Goal: Information Seeking & Learning: Learn about a topic

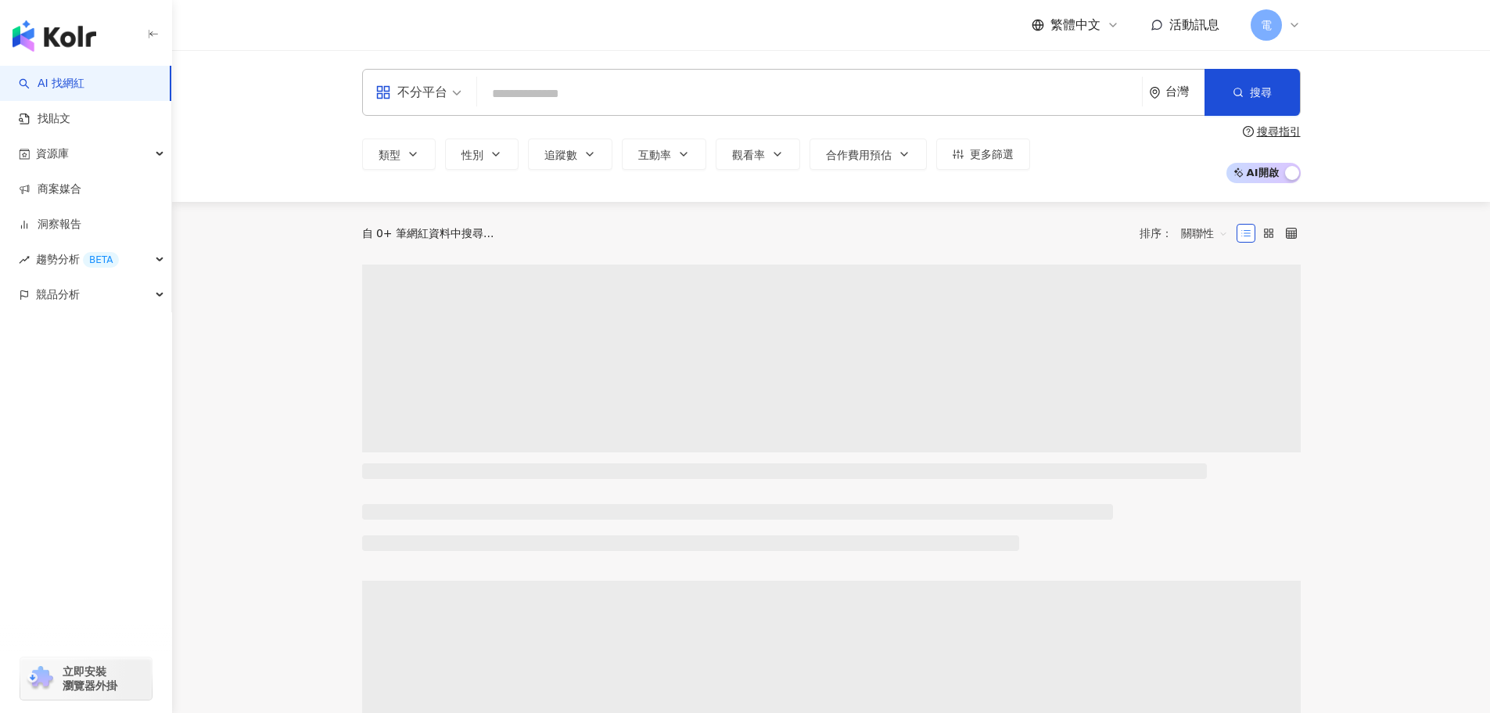
type input "*"
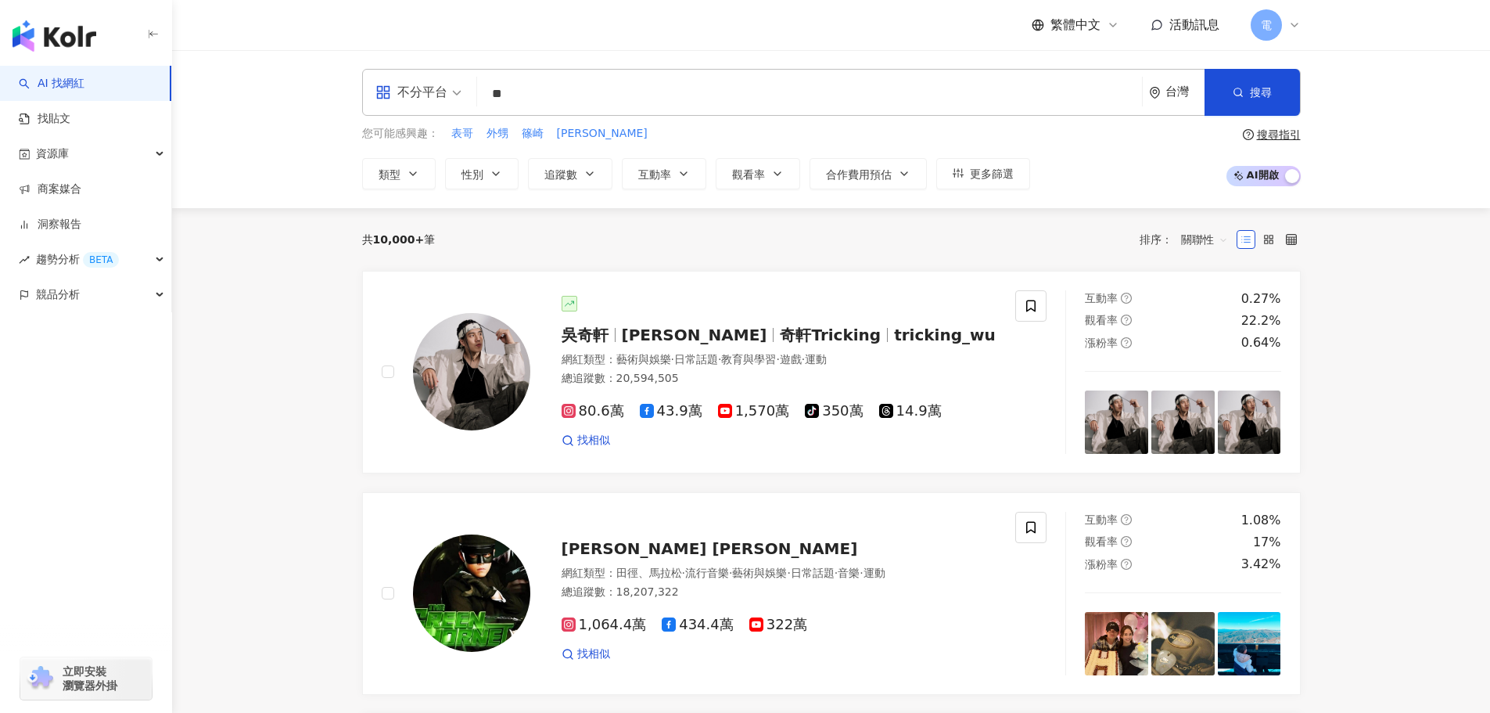
click at [575, 91] on input "**" at bounding box center [810, 94] width 653 height 30
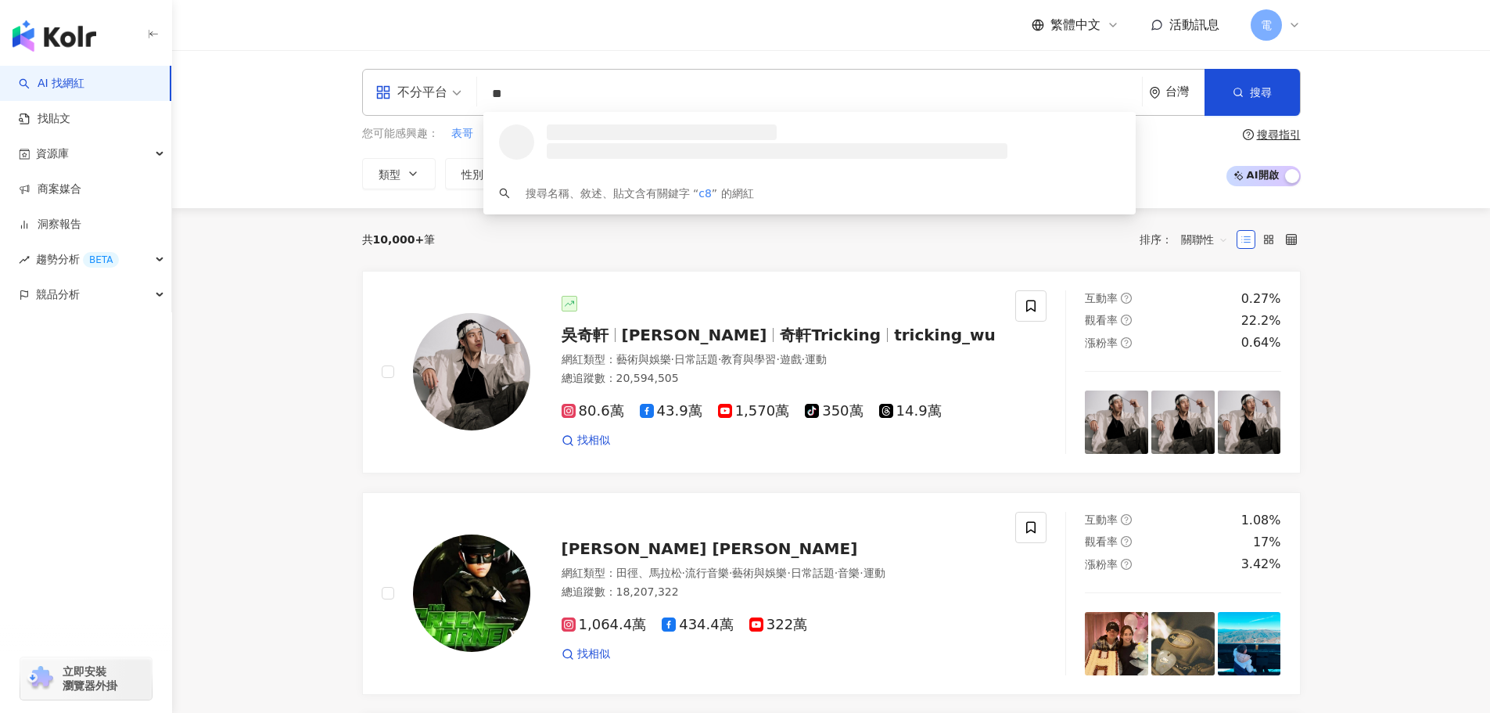
type input "*"
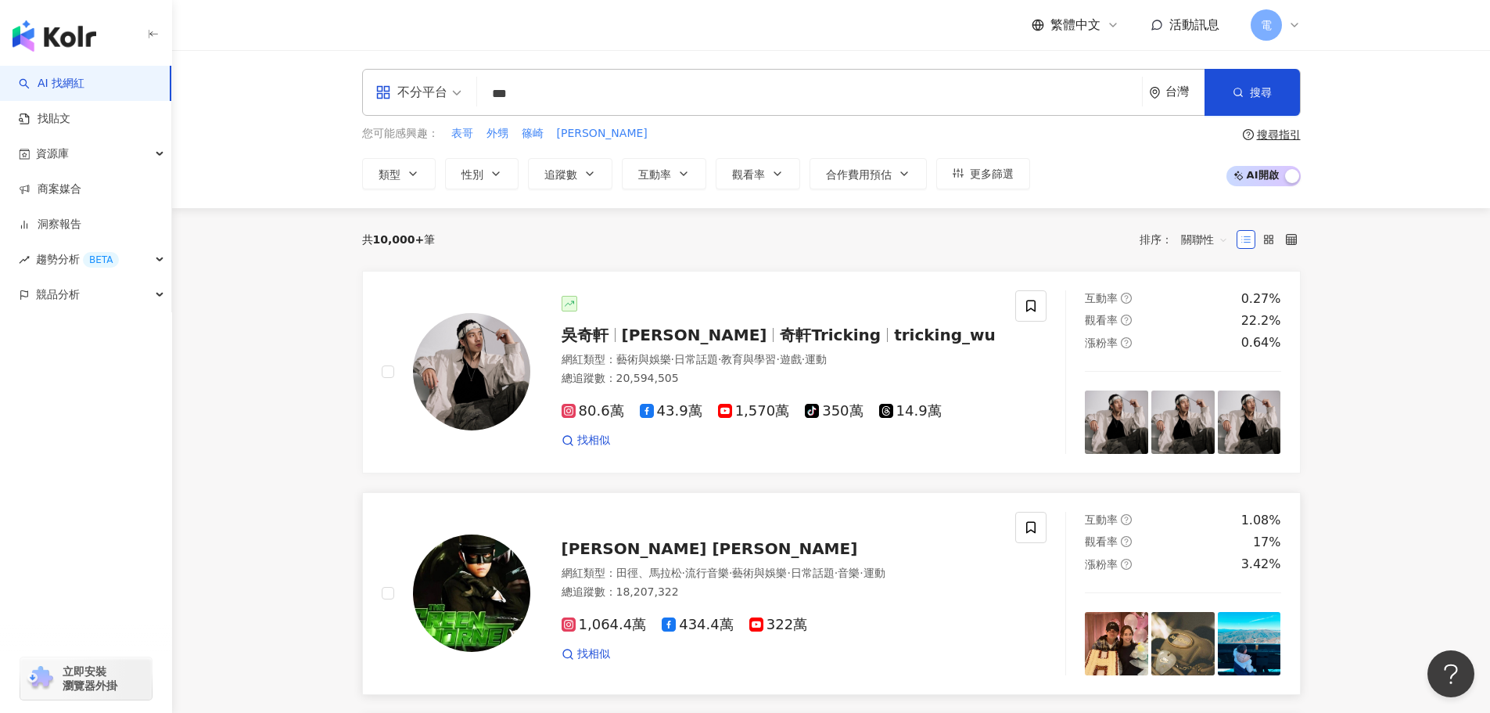
type input "***"
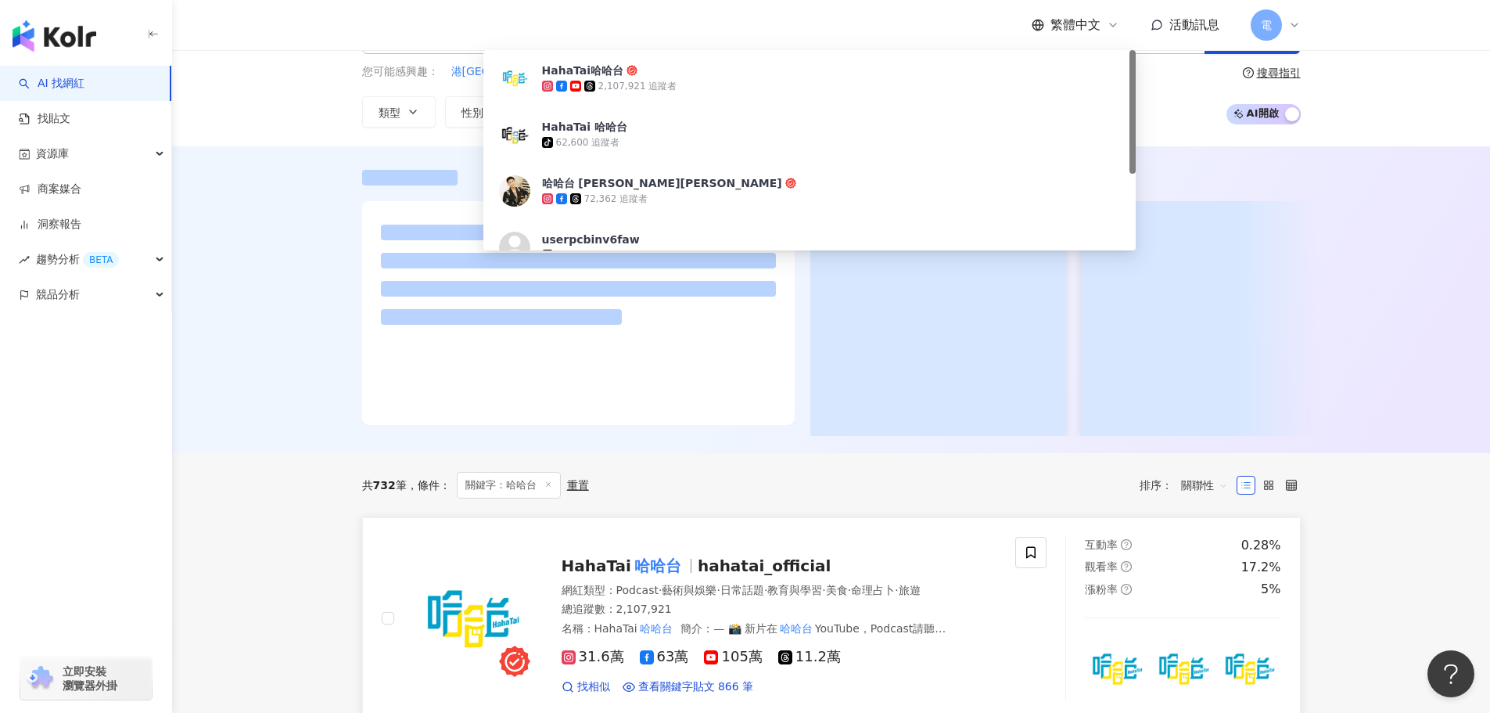
scroll to position [156, 0]
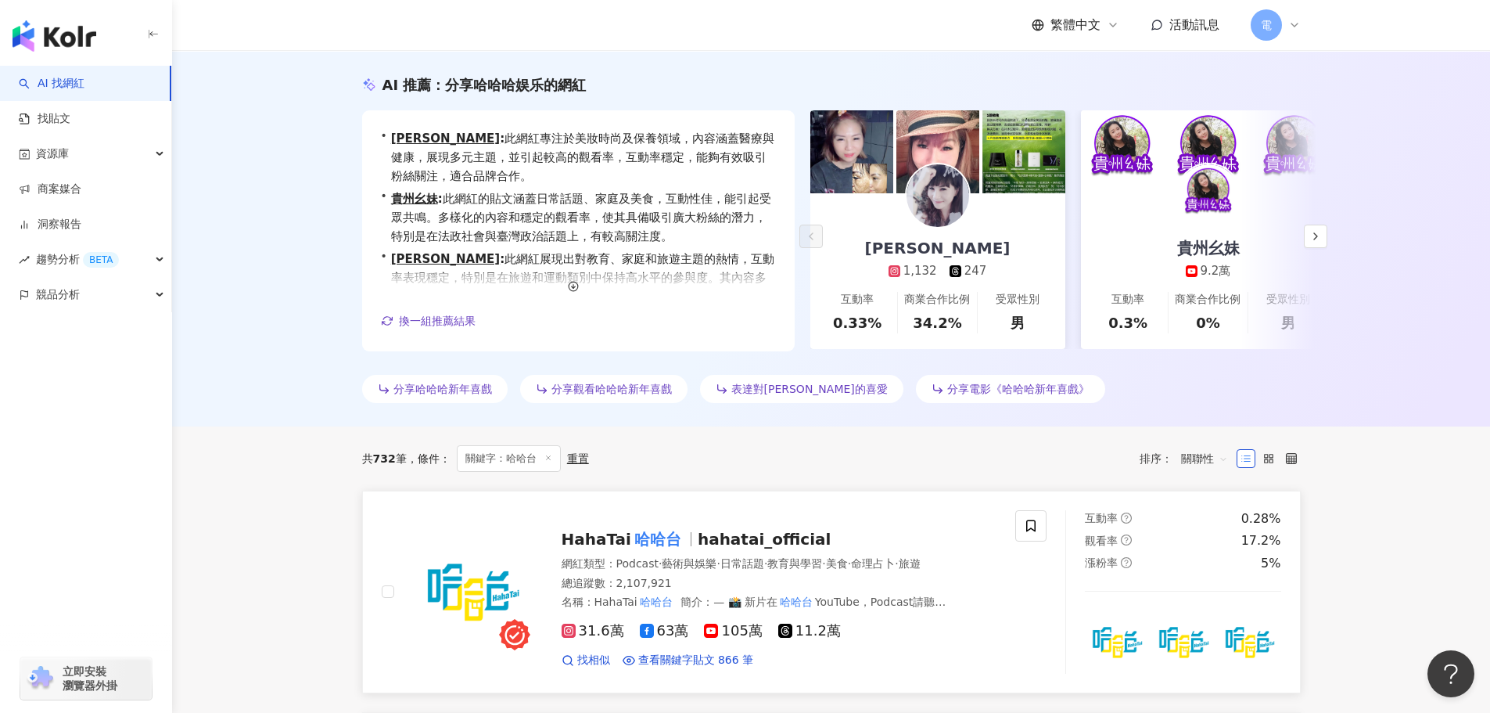
click at [751, 534] on span "hahatai_official" at bounding box center [765, 539] width 134 height 19
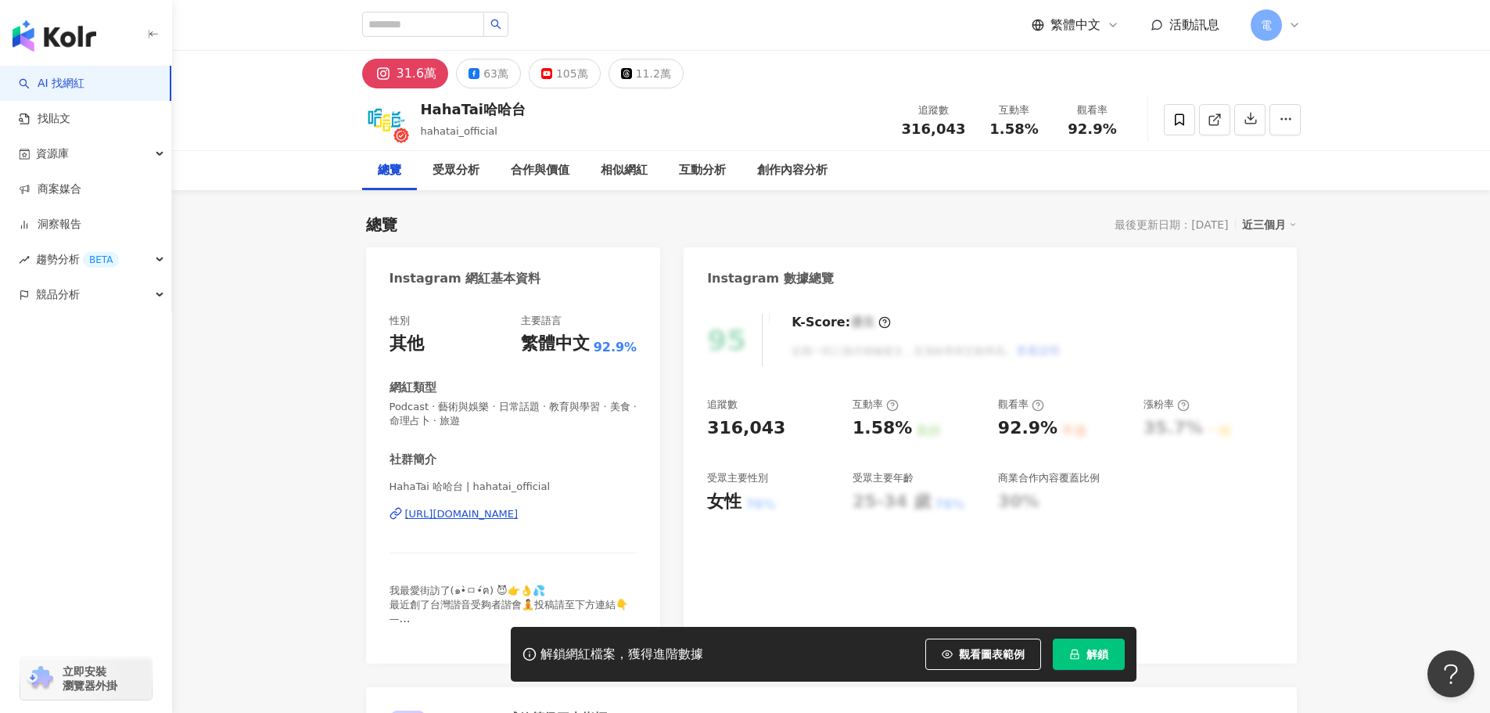
click at [1289, 31] on icon at bounding box center [1295, 25] width 13 height 13
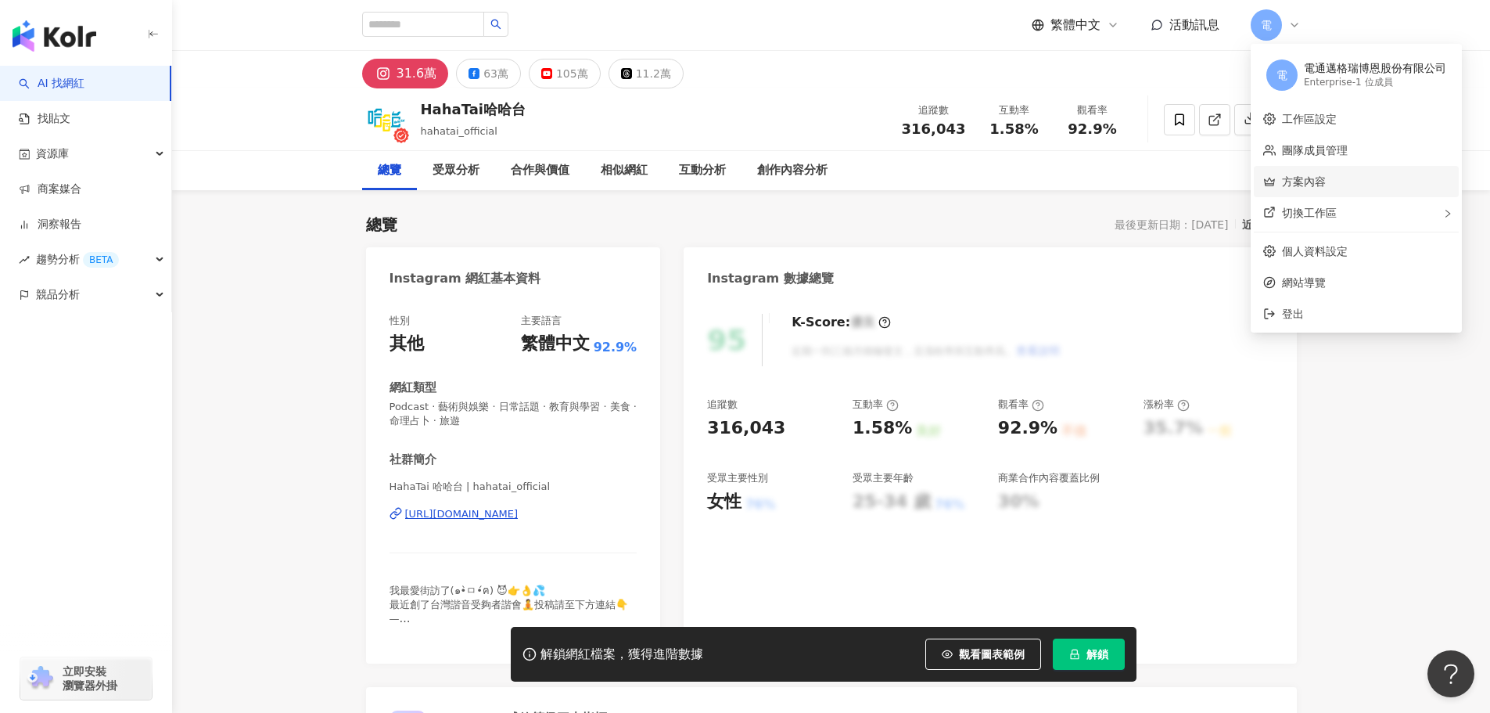
click at [1084, 660] on button "解鎖" at bounding box center [1089, 653] width 72 height 31
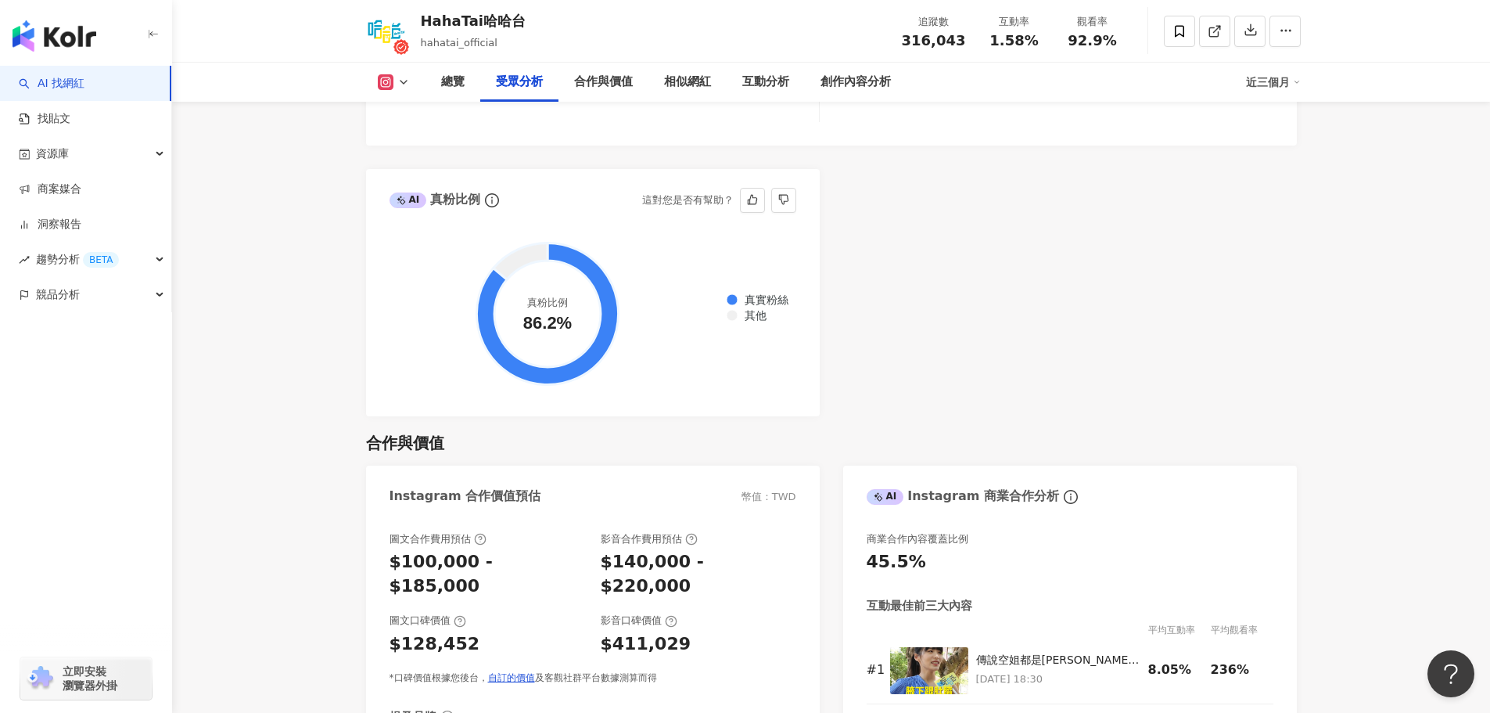
scroll to position [1956, 0]
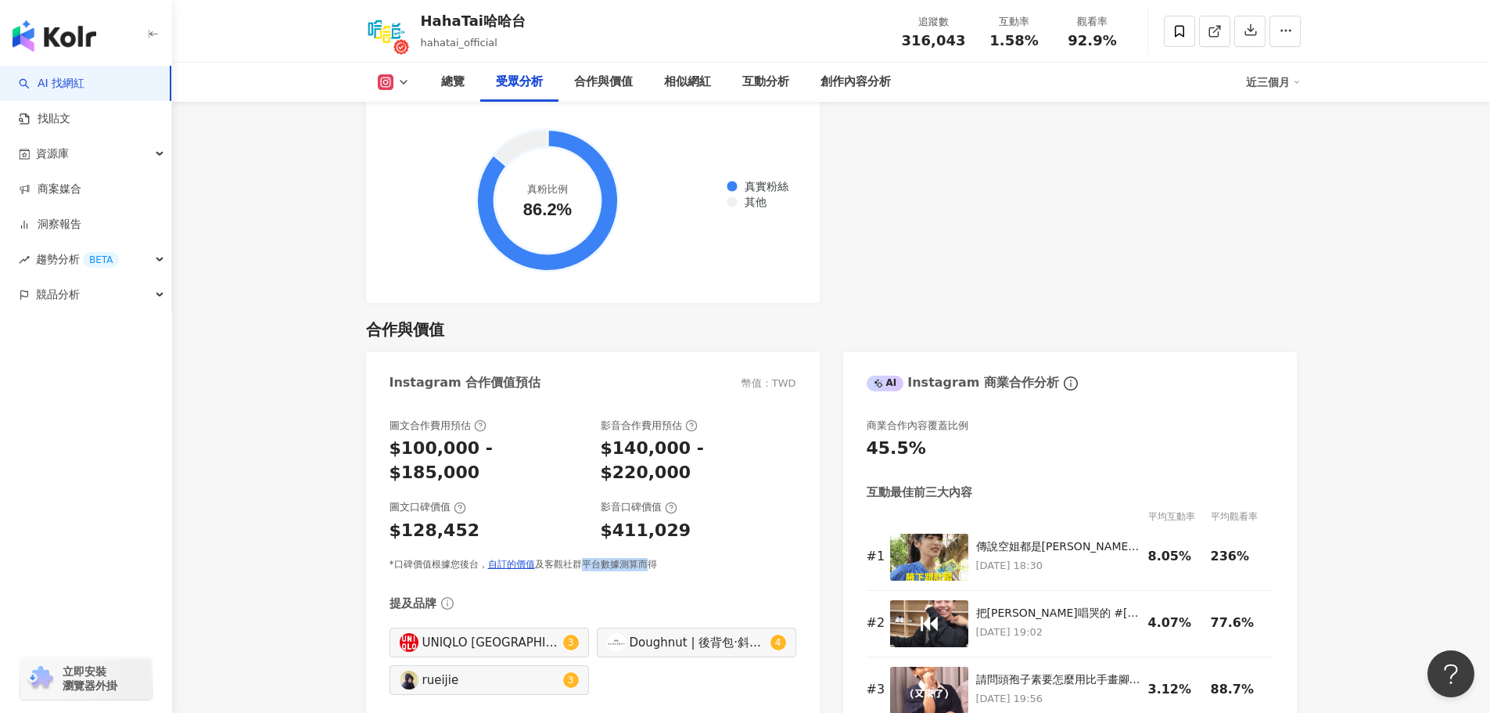
drag, startPoint x: 578, startPoint y: 515, endPoint x: 718, endPoint y: 523, distance: 140.3
click at [674, 558] on div "*口碑價值根據您後台， 自訂的價值 及客觀社群平台數據測算而得" at bounding box center [593, 564] width 407 height 13
click at [718, 558] on div "*口碑價值根據您後台， 自訂的價值 及客觀社群平台數據測算而得" at bounding box center [593, 564] width 407 height 13
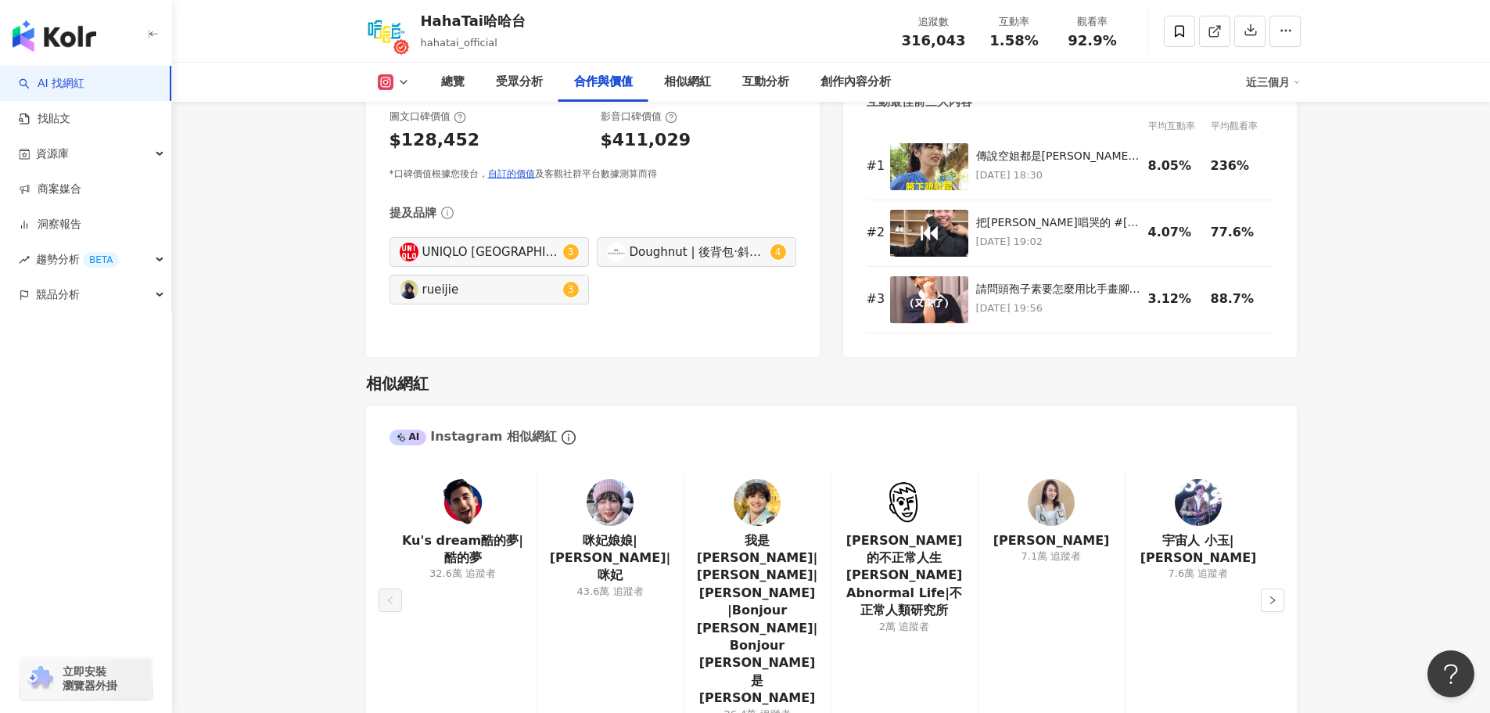
scroll to position [2347, 0]
click at [1270, 595] on icon "right" at bounding box center [1272, 599] width 9 height 9
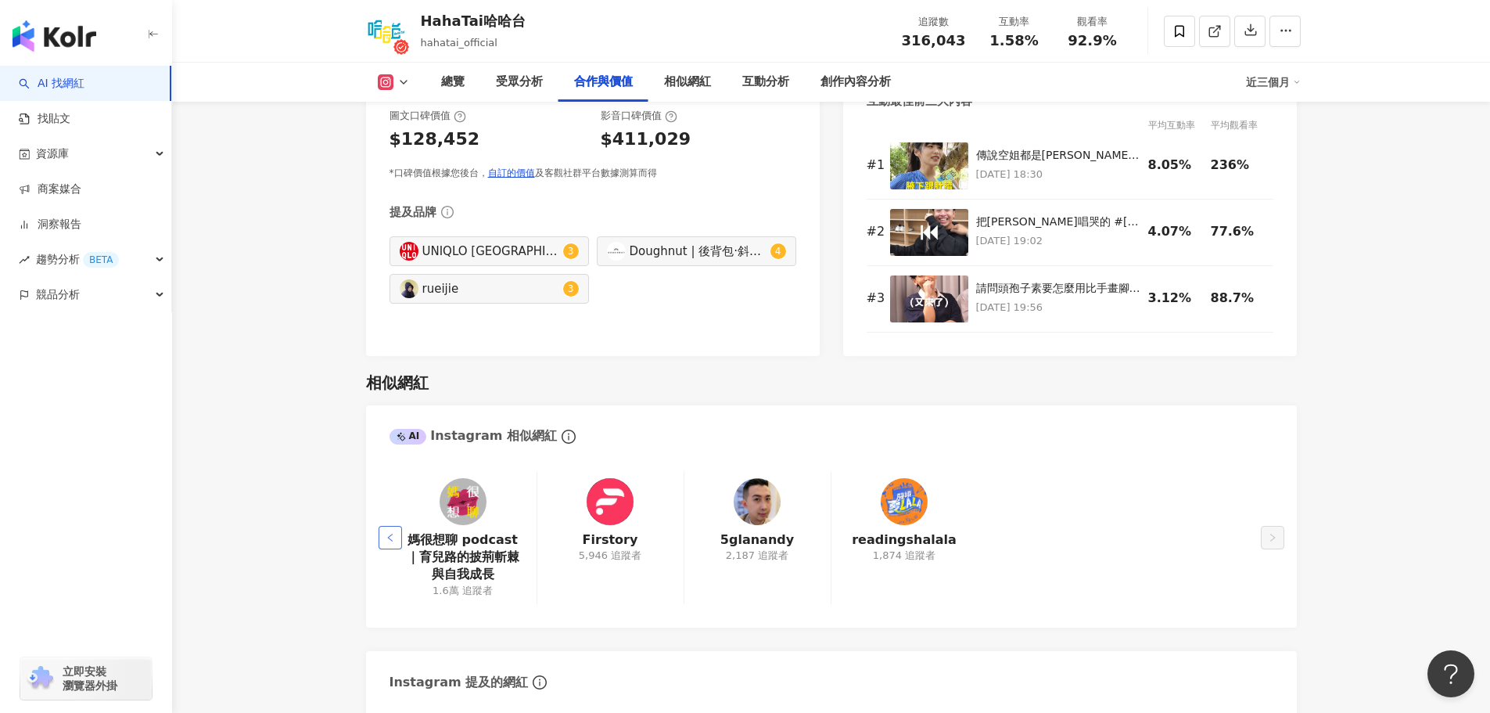
click at [390, 533] on icon "left" at bounding box center [390, 537] width 9 height 9
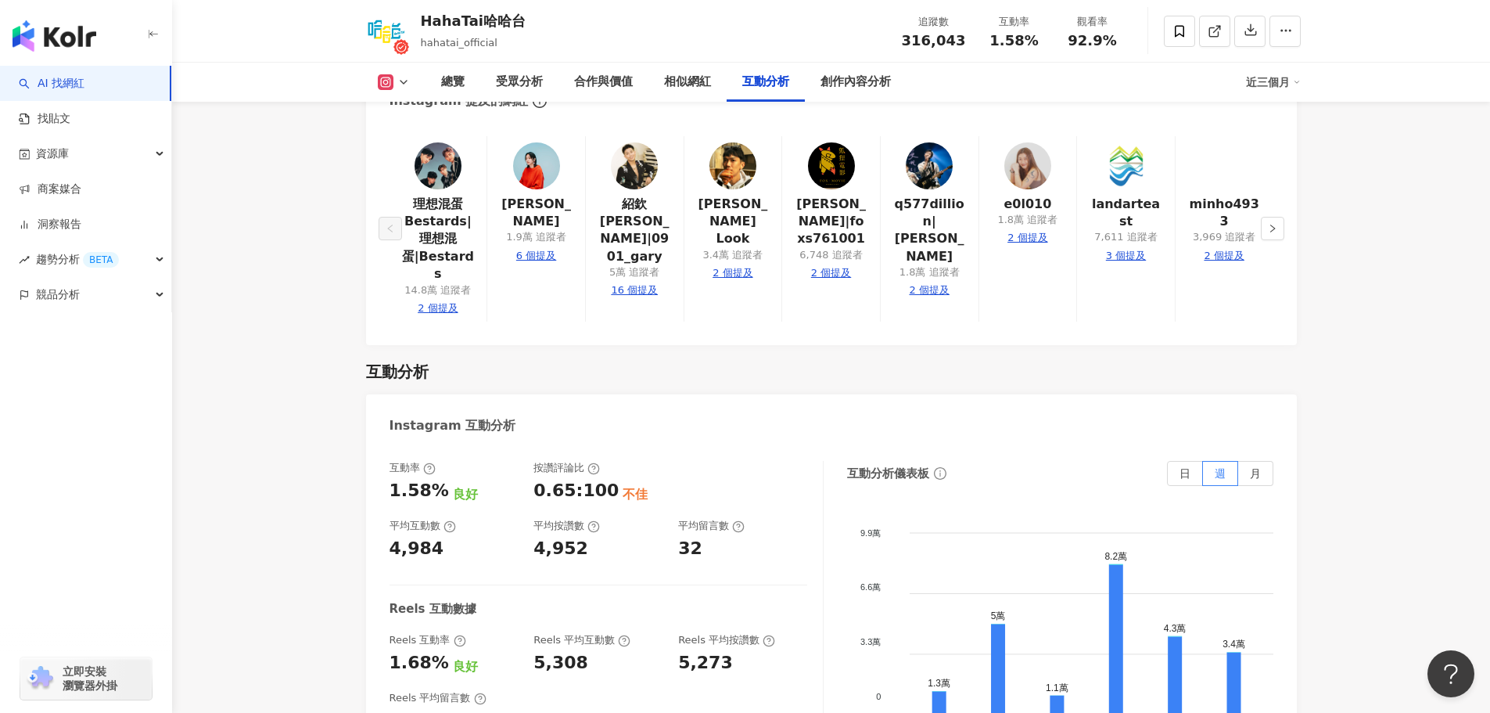
scroll to position [3521, 0]
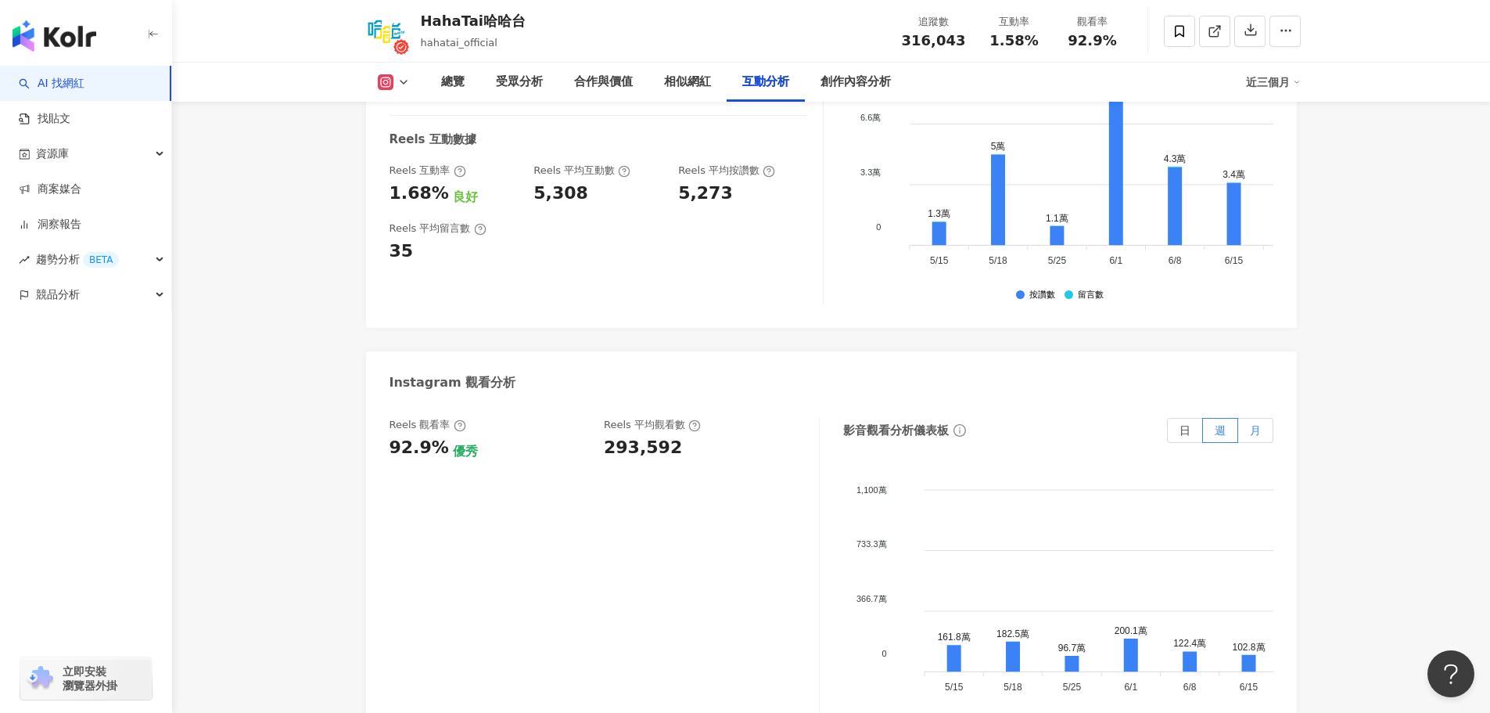
click at [1267, 418] on label "月" at bounding box center [1256, 430] width 35 height 25
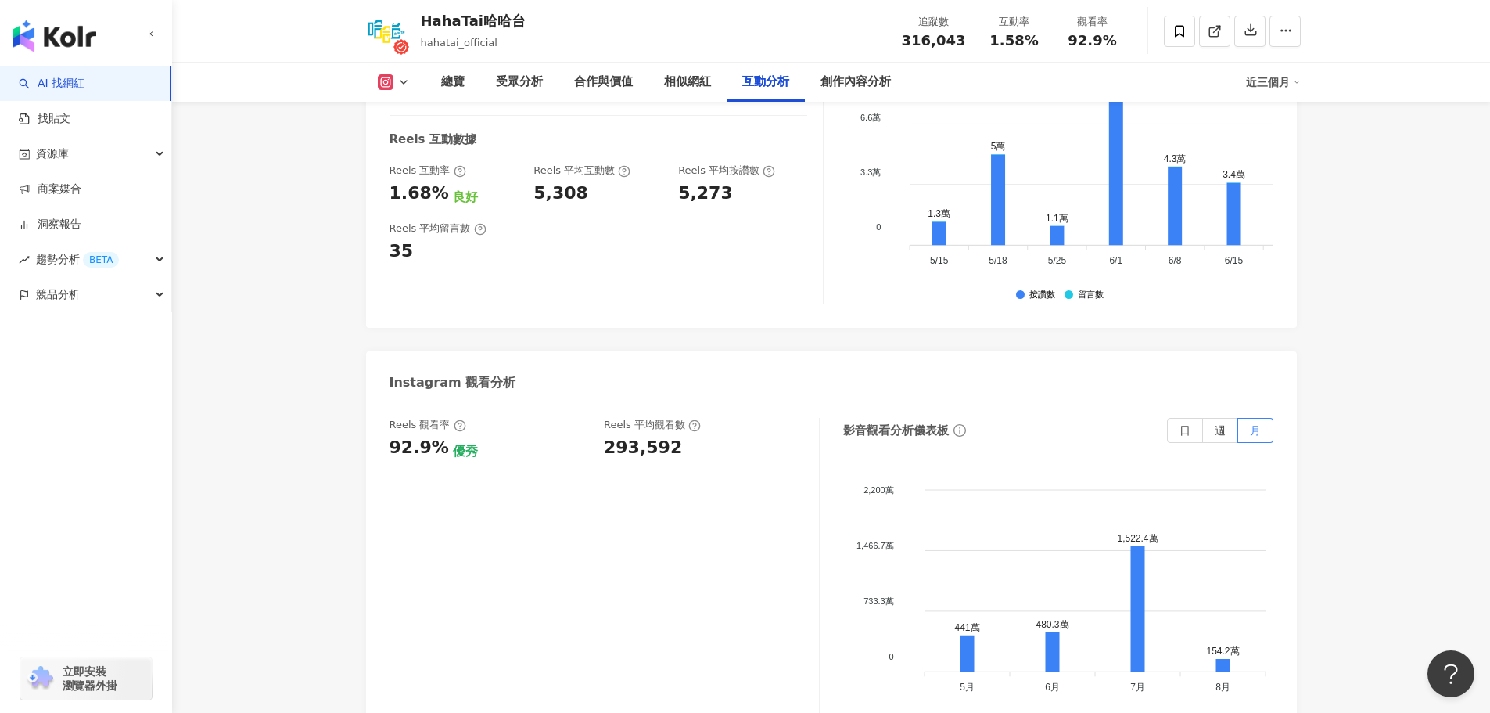
click at [621, 436] on div "293,592" at bounding box center [643, 448] width 78 height 24
click at [684, 436] on div "293,592" at bounding box center [704, 448] width 200 height 24
click at [1235, 418] on label "週" at bounding box center [1220, 430] width 35 height 25
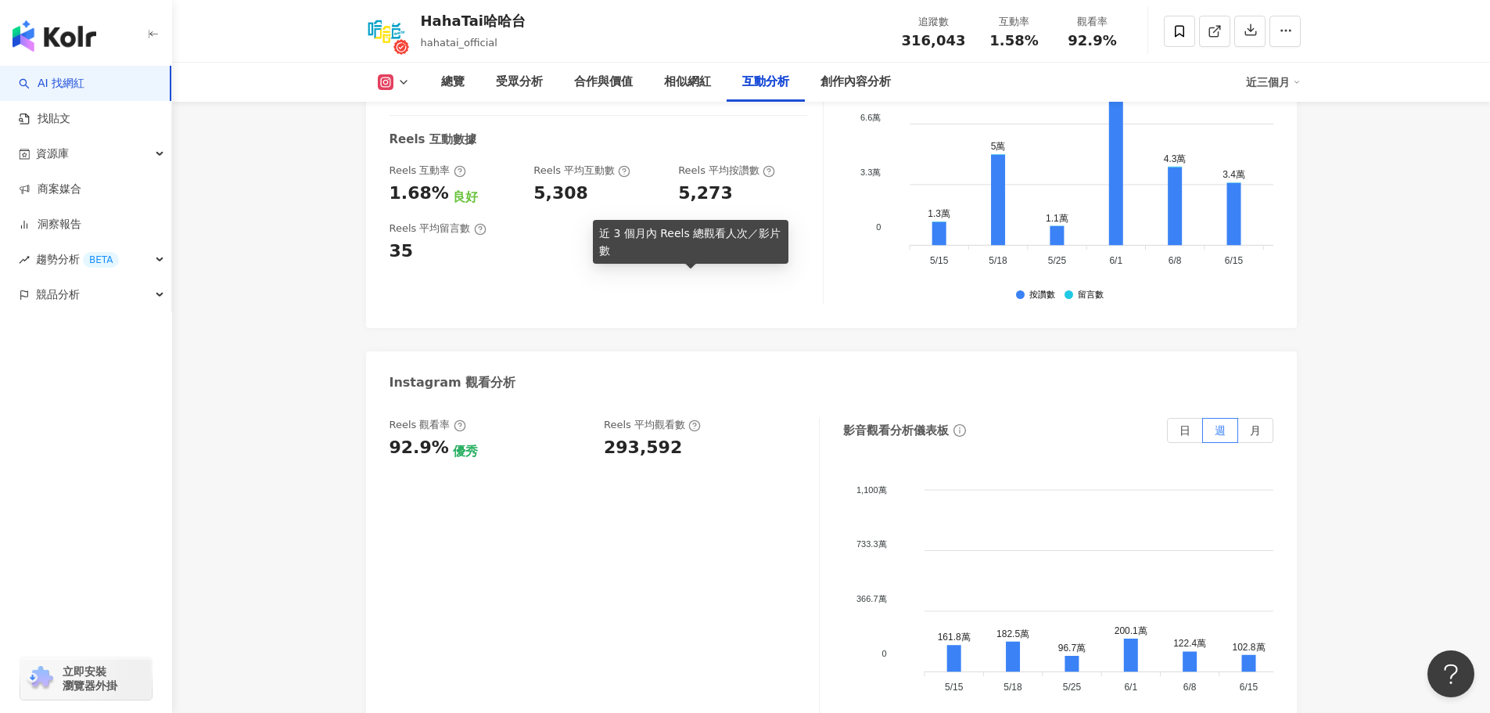
click at [647, 436] on div "293,592" at bounding box center [643, 448] width 78 height 24
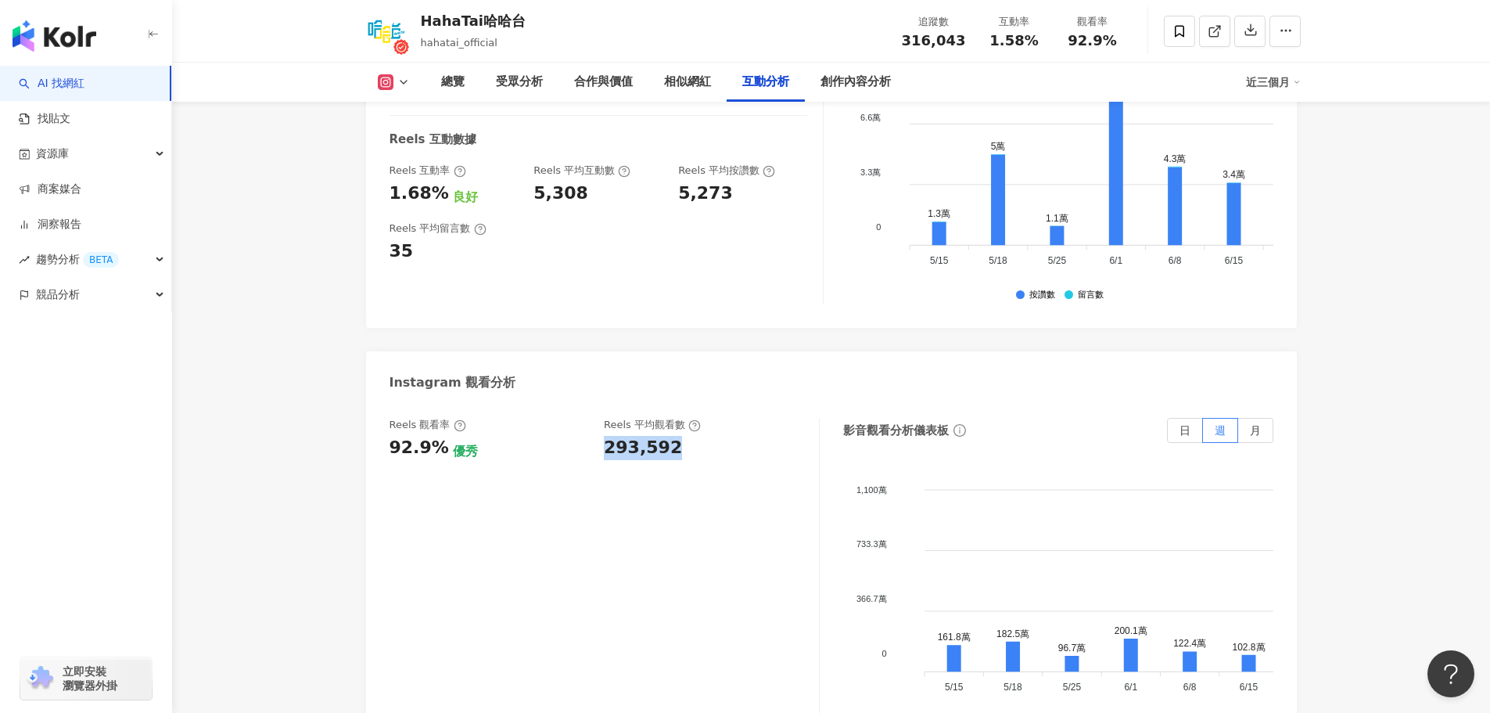
click at [647, 436] on div "293,592" at bounding box center [643, 448] width 78 height 24
click at [651, 418] on div "Reels 觀看率 92.9% 優秀 Reels 平均觀看數 293,592" at bounding box center [605, 574] width 430 height 313
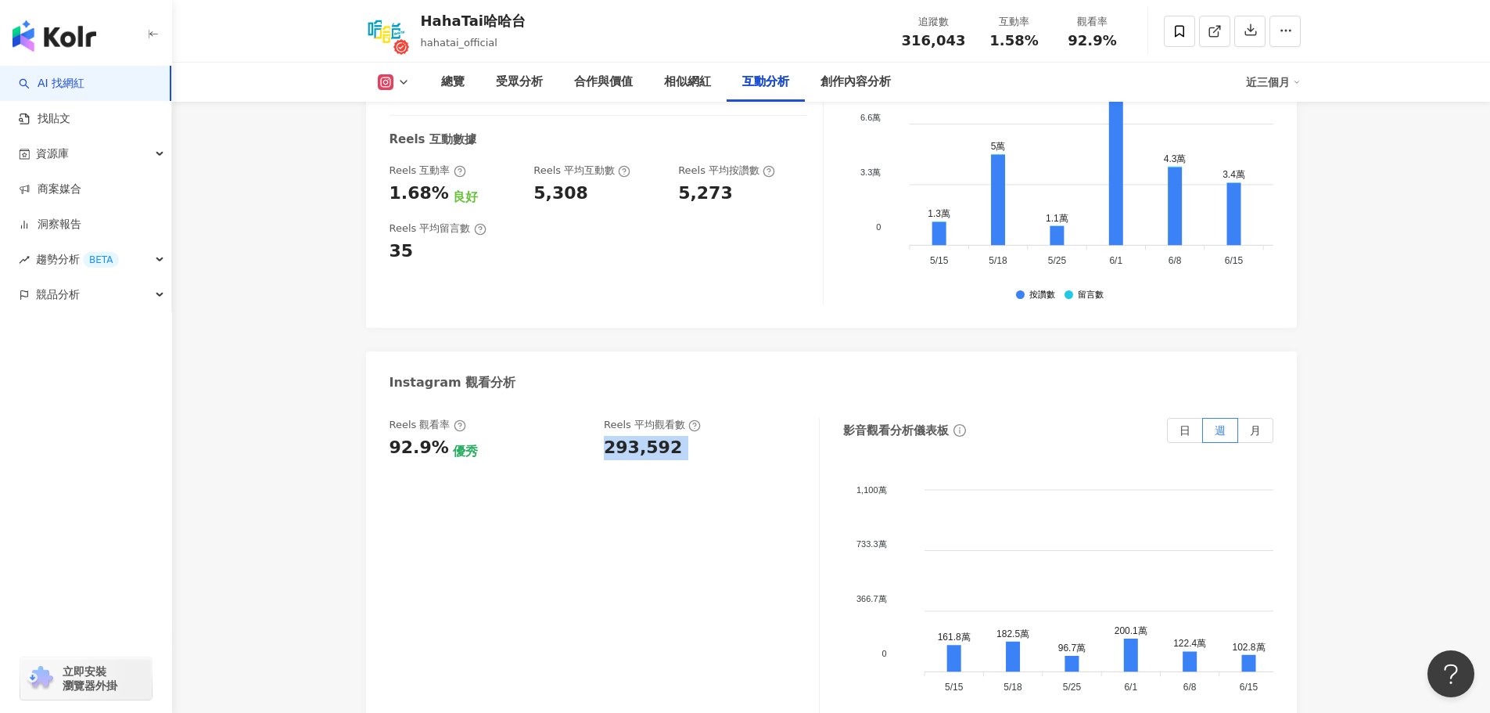
click at [651, 418] on div "Reels 觀看率 92.9% 優秀 Reels 平均觀看數 293,592" at bounding box center [605, 574] width 430 height 313
click at [648, 418] on div "Reels 平均觀看數" at bounding box center [652, 425] width 97 height 14
drag, startPoint x: 648, startPoint y: 286, endPoint x: 648, endPoint y: 312, distance: 26.6
click at [648, 418] on div "Reels 平均觀看數 293,592" at bounding box center [704, 439] width 200 height 42
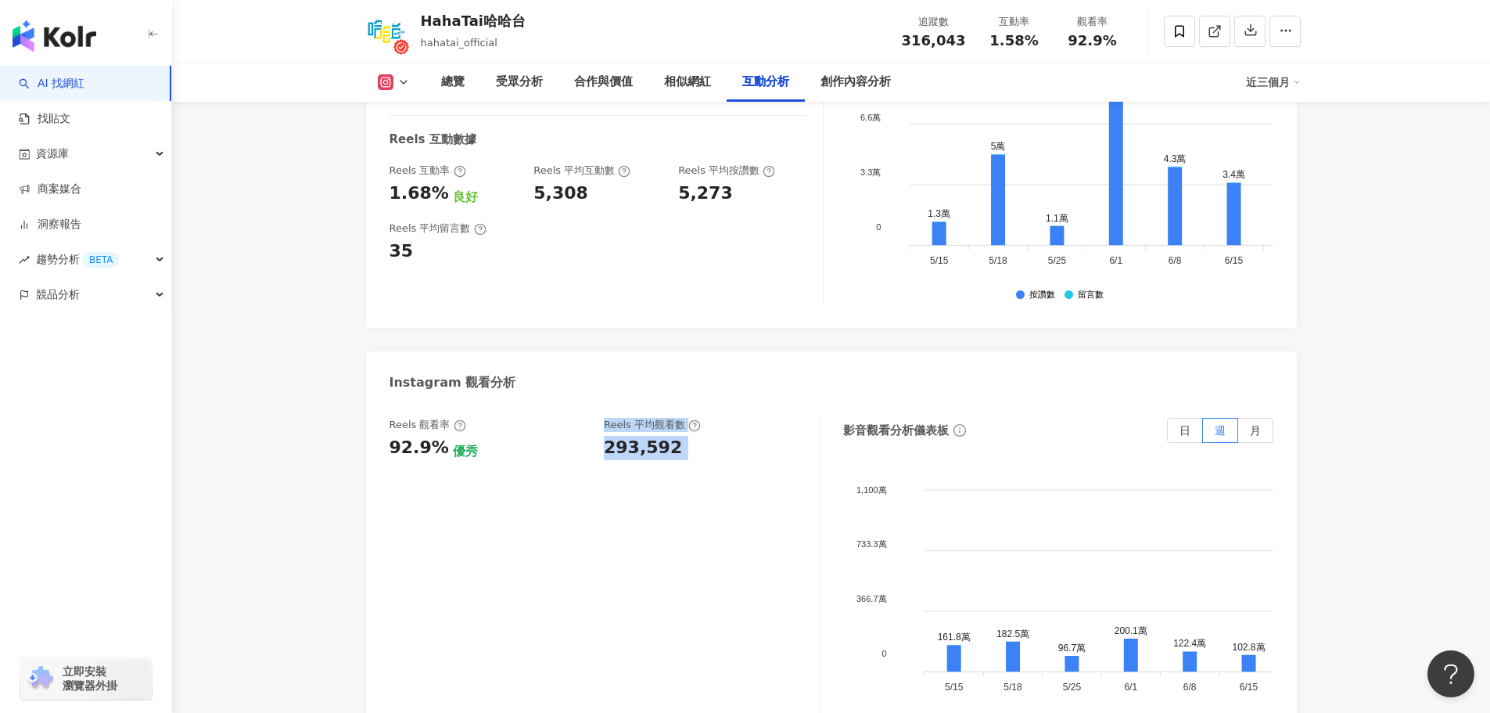
click at [648, 436] on div "293,592" at bounding box center [643, 448] width 78 height 24
drag, startPoint x: 648, startPoint y: 312, endPoint x: 649, endPoint y: 286, distance: 25.8
click at [649, 418] on div "Reels 平均觀看數 293,592" at bounding box center [704, 439] width 200 height 42
click at [649, 418] on div "Reels 平均觀看數" at bounding box center [652, 425] width 97 height 14
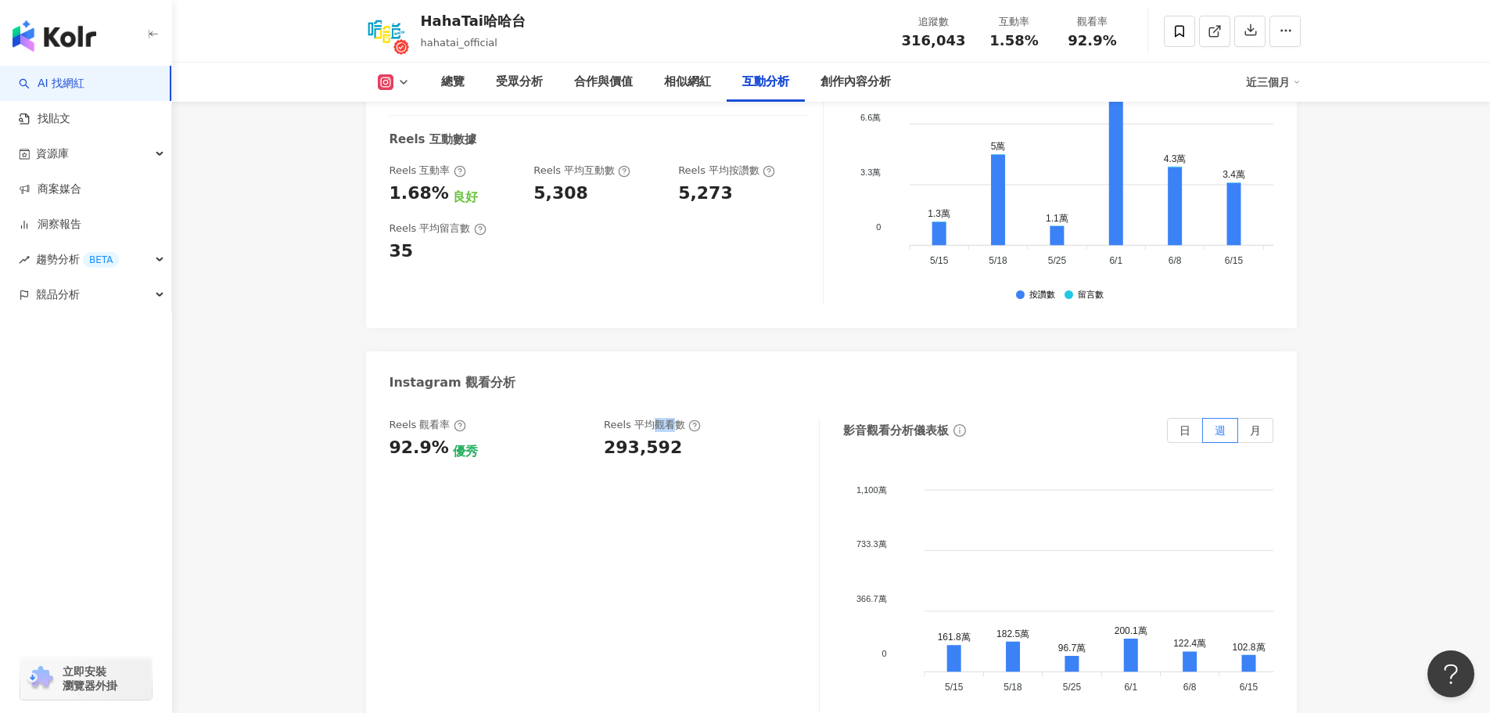
click at [649, 418] on div "Reels 平均觀看數" at bounding box center [652, 425] width 97 height 14
drag, startPoint x: 649, startPoint y: 285, endPoint x: 653, endPoint y: 318, distance: 34.0
click at [653, 418] on div "Reels 觀看率 92.9% 優秀 Reels 平均觀看數 293,592" at bounding box center [605, 574] width 430 height 313
click at [697, 500] on div "Reels 觀看率 92.9% 優秀 Reels 平均觀看數 293,592" at bounding box center [605, 574] width 430 height 313
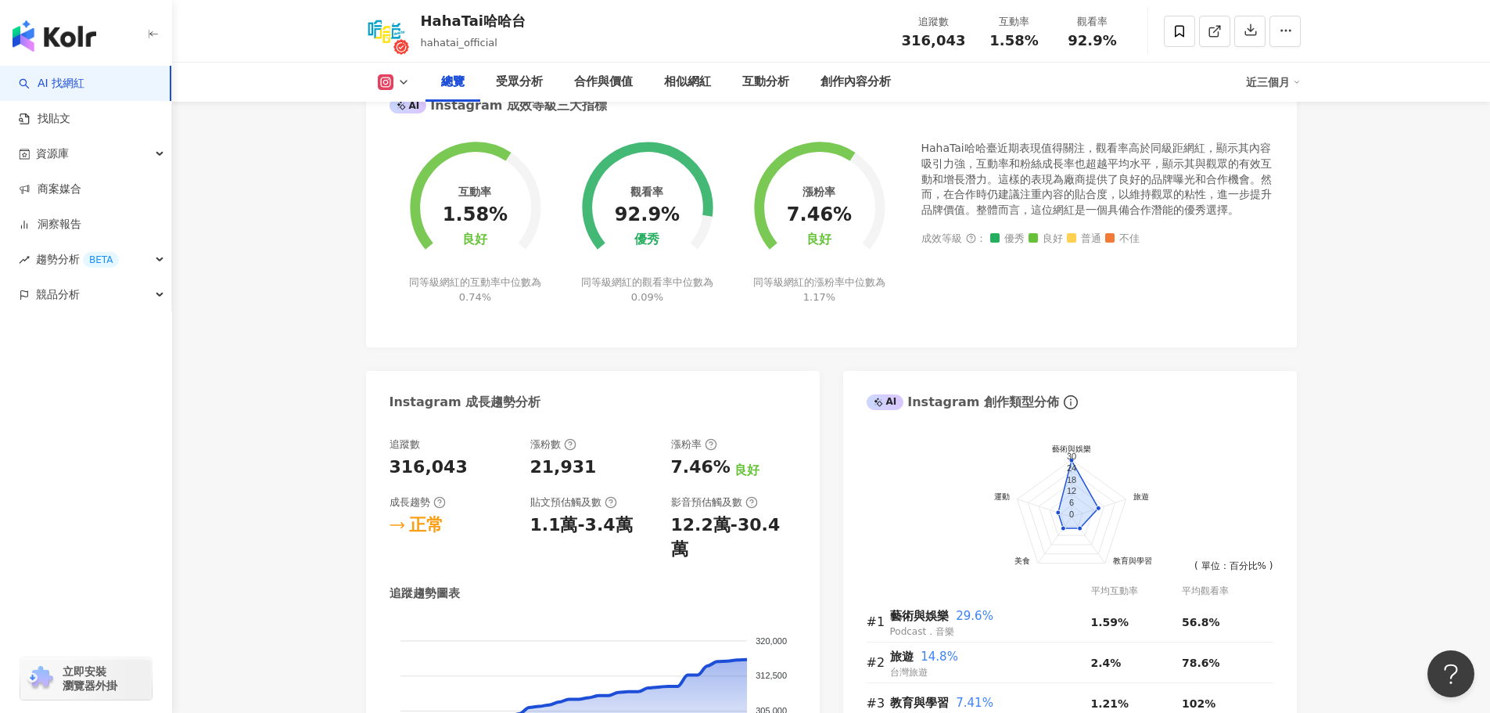
scroll to position [469, 0]
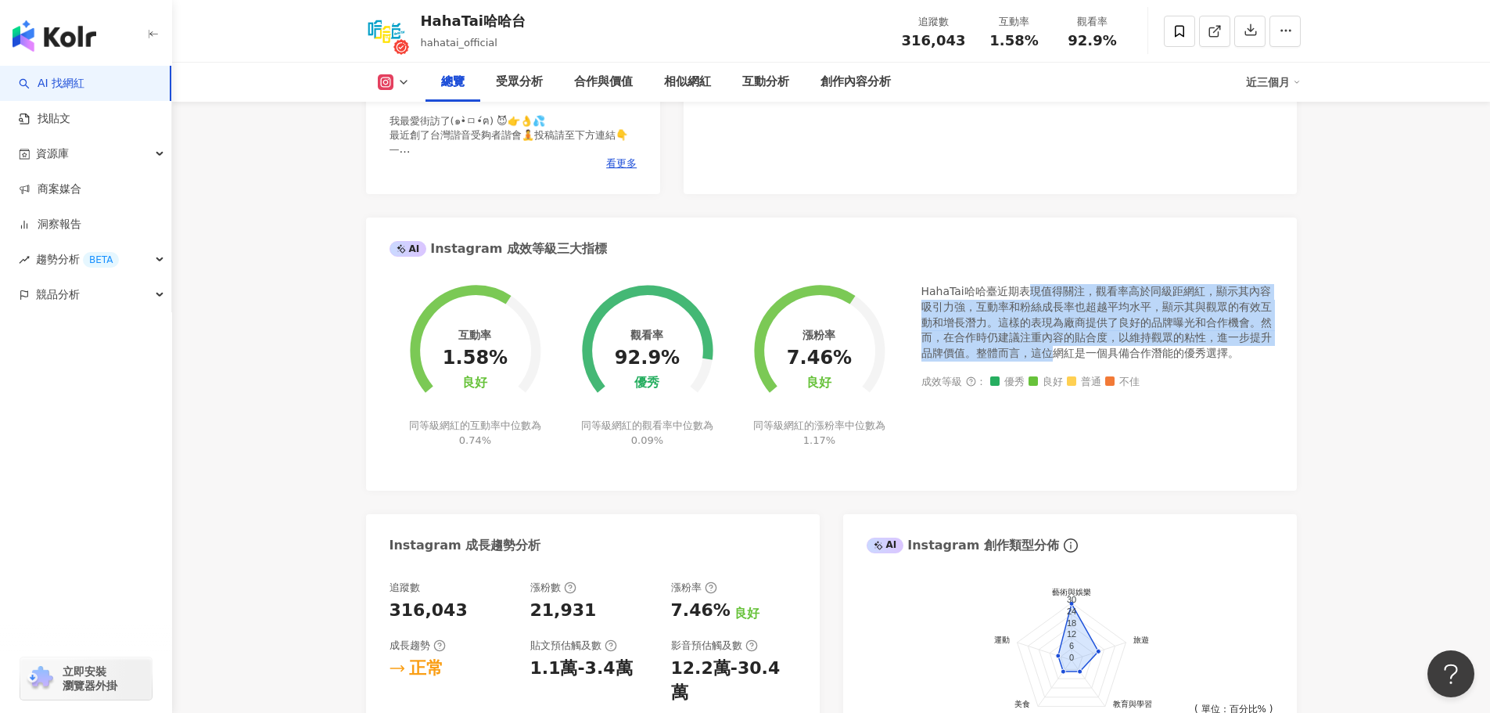
drag, startPoint x: 1034, startPoint y: 299, endPoint x: 1055, endPoint y: 347, distance: 52.9
click at [1055, 347] on div "HahaTai哈哈臺近期表現值得關注，觀看率高於同級距網紅，顯示其內容吸引力強，互動率和粉絲成長率也超越平均水平，顯示其與觀眾的有效互動和增長潛力。這樣的表現…" at bounding box center [1098, 322] width 352 height 77
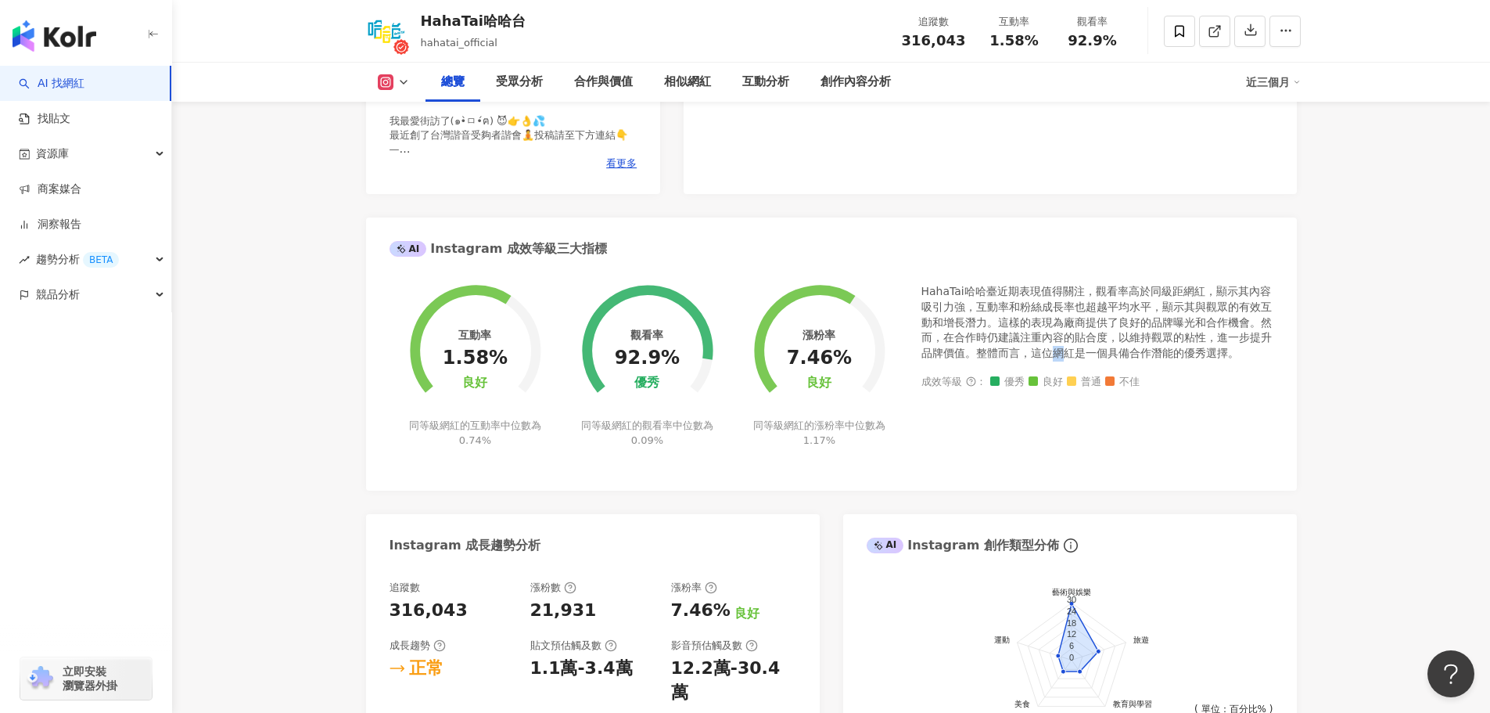
click at [1055, 347] on div "HahaTai哈哈臺近期表現值得關注，觀看率高於同級距網紅，顯示其內容吸引力強，互動率和粉絲成長率也超越平均水平，顯示其與觀眾的有效互動和增長潛力。這樣的表現…" at bounding box center [1098, 322] width 352 height 77
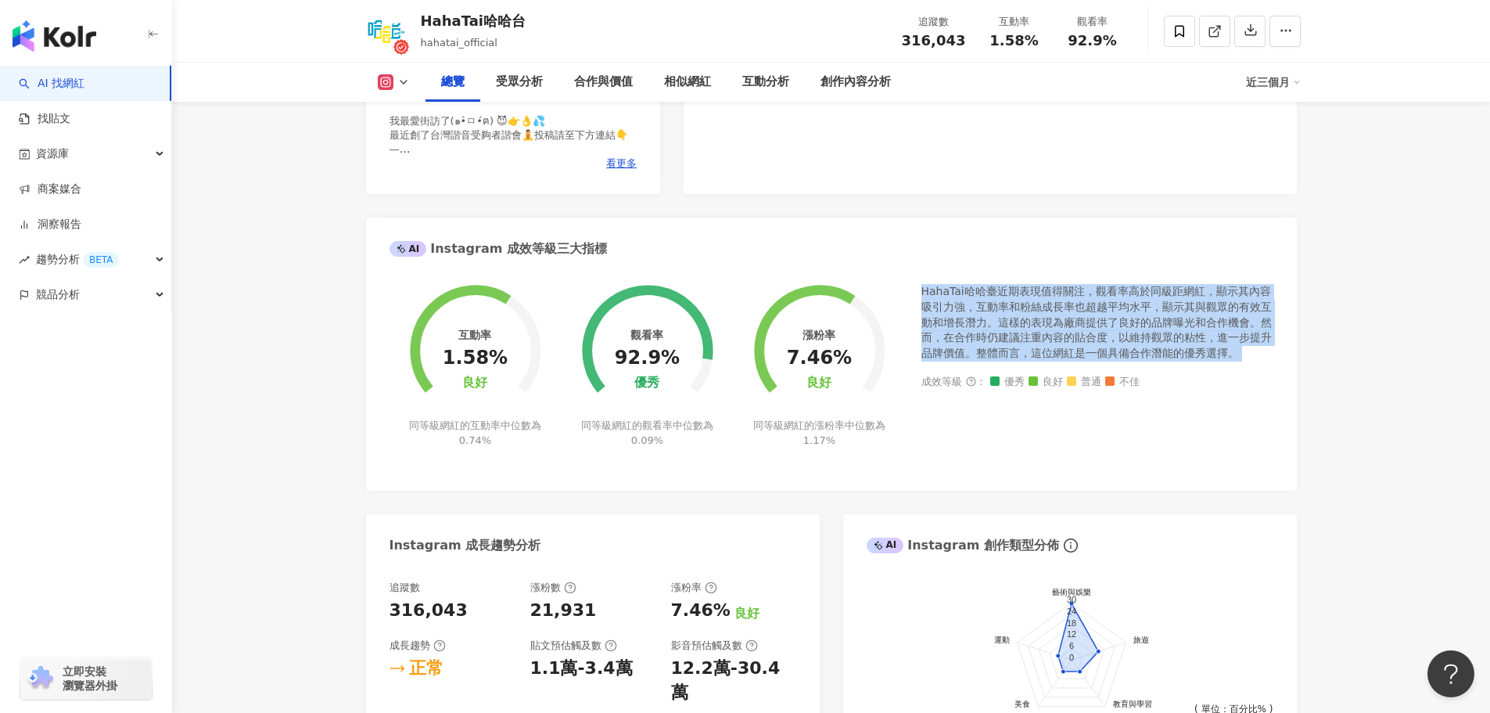
click at [1057, 349] on div "HahaTai哈哈臺近期表現值得關注，觀看率高於同級距網紅，顯示其內容吸引力強，互動率和粉絲成長率也超越平均水平，顯示其與觀眾的有效互動和增長潛力。這樣的表現…" at bounding box center [1098, 322] width 352 height 77
click at [1073, 322] on div "HahaTai哈哈臺近期表現值得關注，觀看率高於同級距網紅，顯示其內容吸引力強，互動率和粉絲成長率也超越平均水平，顯示其與觀眾的有效互動和增長潛力。這樣的表現…" at bounding box center [1098, 322] width 352 height 77
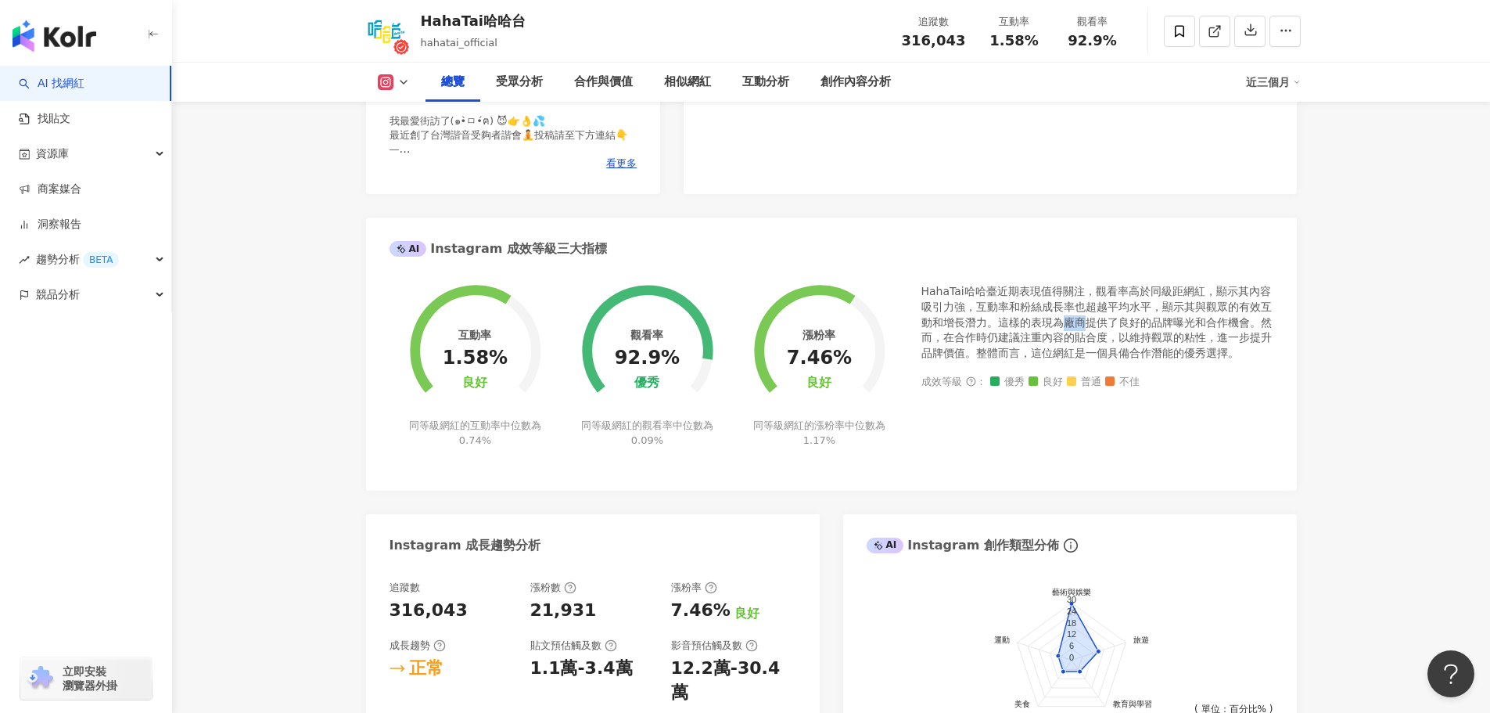
click at [1073, 322] on div "HahaTai哈哈臺近期表現值得關注，觀看率高於同級距網紅，顯示其內容吸引力強，互動率和粉絲成長率也超越平均水平，顯示其與觀眾的有效互動和增長潛力。這樣的表現…" at bounding box center [1098, 322] width 352 height 77
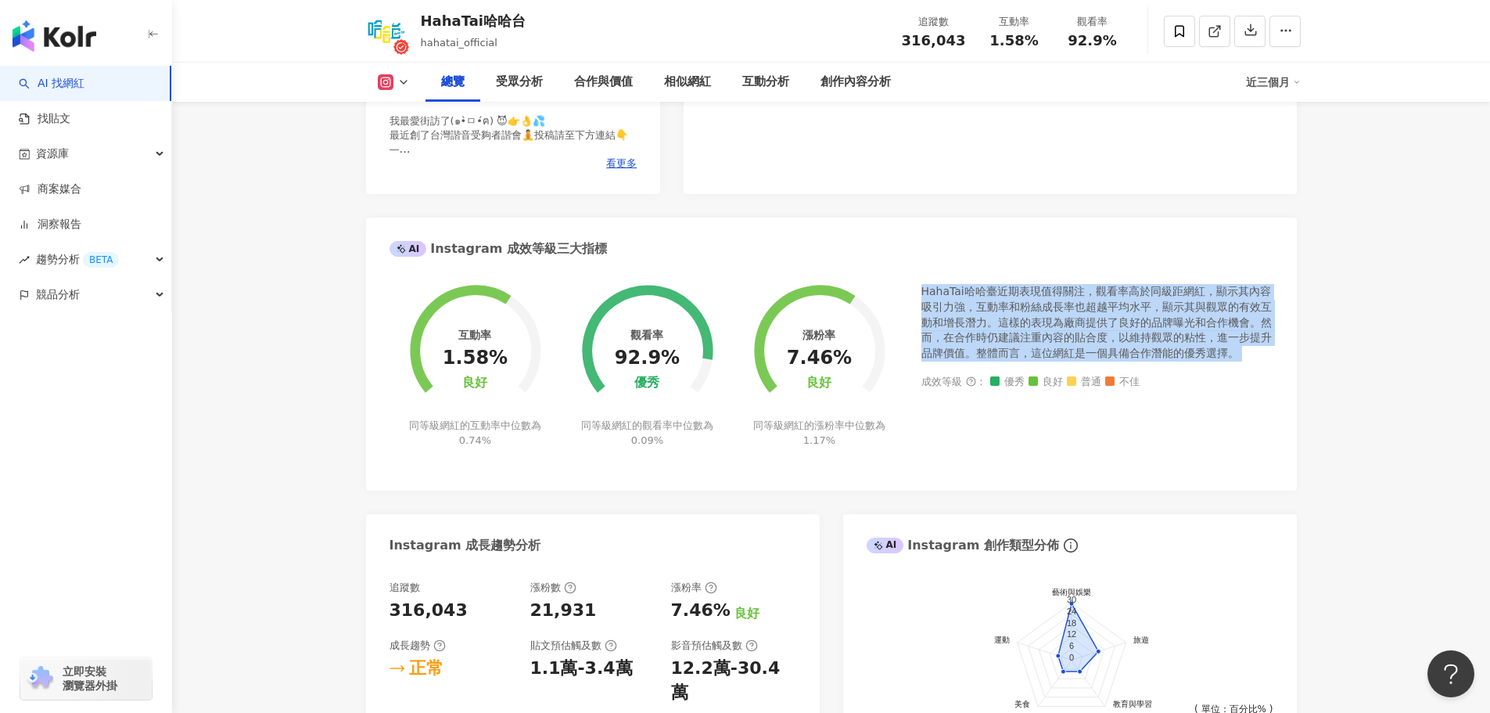
drag, startPoint x: 1073, startPoint y: 322, endPoint x: 1066, endPoint y: 336, distance: 16.1
click at [1066, 336] on div "HahaTai哈哈臺近期表現值得關注，觀看率高於同級距網紅，顯示其內容吸引力強，互動率和粉絲成長率也超越平均水平，顯示其與觀眾的有效互動和增長潛力。這樣的表現…" at bounding box center [1098, 322] width 352 height 77
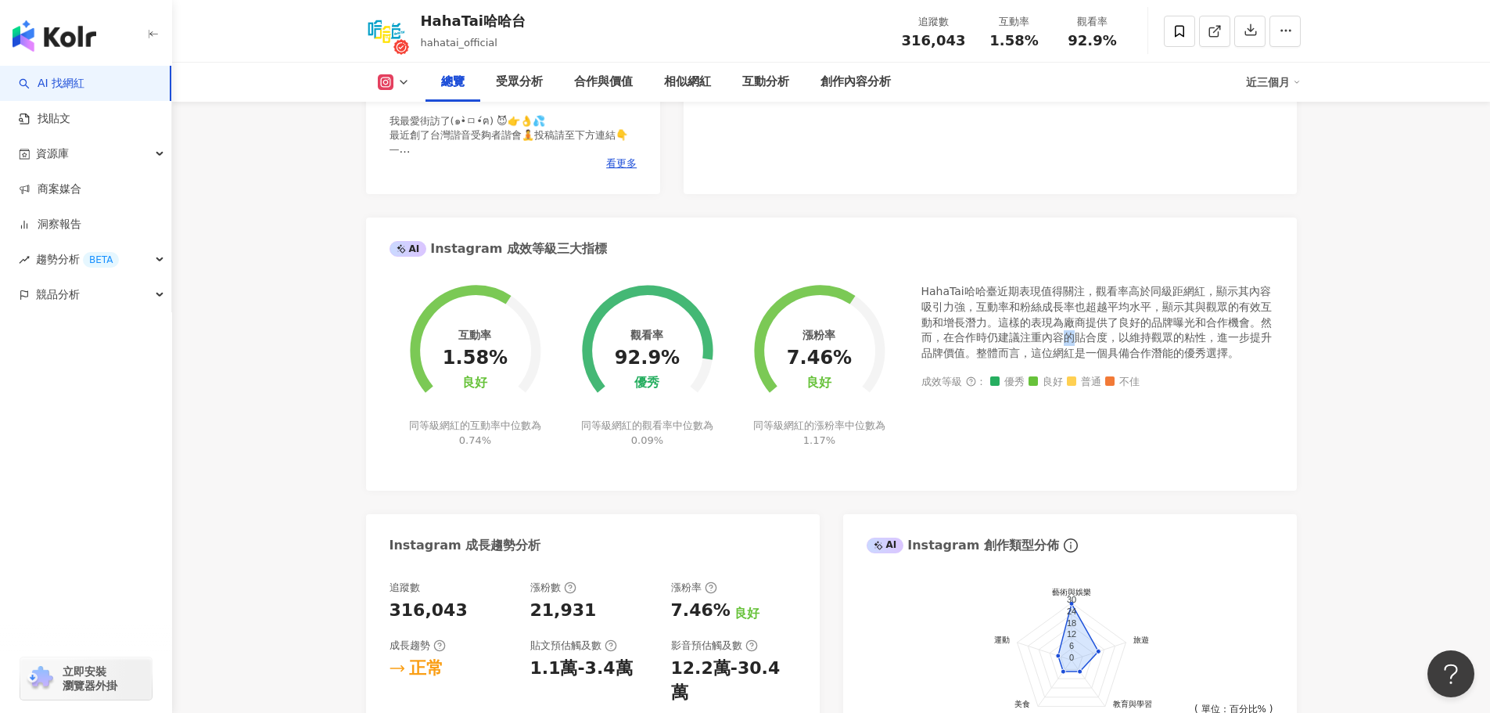
click at [1066, 336] on div "HahaTai哈哈臺近期表現值得關注，觀看率高於同級距網紅，顯示其內容吸引力強，互動率和粉絲成長率也超越平均水平，顯示其與觀眾的有效互動和增長潛力。這樣的表現…" at bounding box center [1098, 322] width 352 height 77
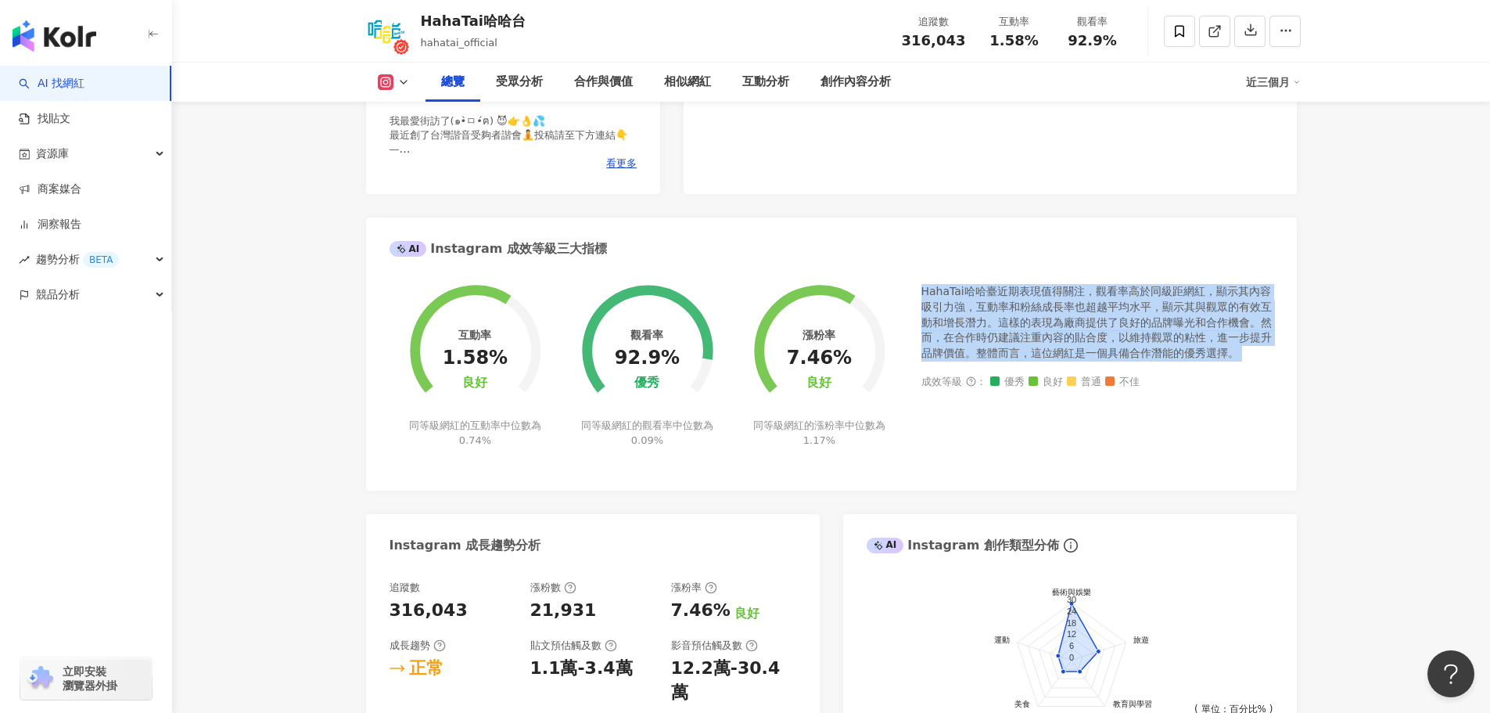
click at [1066, 336] on div "HahaTai哈哈臺近期表現值得關注，觀看率高於同級距網紅，顯示其內容吸引力強，互動率和粉絲成長率也超越平均水平，顯示其與觀眾的有效互動和增長潛力。這樣的表現…" at bounding box center [1098, 322] width 352 height 77
click at [1088, 317] on div "HahaTai哈哈臺近期表現值得關注，觀看率高於同級距網紅，顯示其內容吸引力強，互動率和粉絲成長率也超越平均水平，顯示其與觀眾的有效互動和增長潛力。這樣的表現…" at bounding box center [1098, 322] width 352 height 77
drag, startPoint x: 1253, startPoint y: 381, endPoint x: 1231, endPoint y: 270, distance: 113.1
click at [1231, 270] on div "互動率 1.58% 良好 同等級網紅的互動率中位數為 0.74% 觀看率 92.9% 優秀 同等級網紅的觀看率中位數為 0.09% 漲粉率 7.46% 良好 …" at bounding box center [831, 378] width 931 height 221
click at [1226, 336] on div "HahaTai哈哈臺近期表現值得關注，觀看率高於同級距網紅，顯示其內容吸引力強，互動率和粉絲成長率也超越平均水平，顯示其與觀眾的有效互動和增長潛力。這樣的表現…" at bounding box center [1098, 322] width 352 height 77
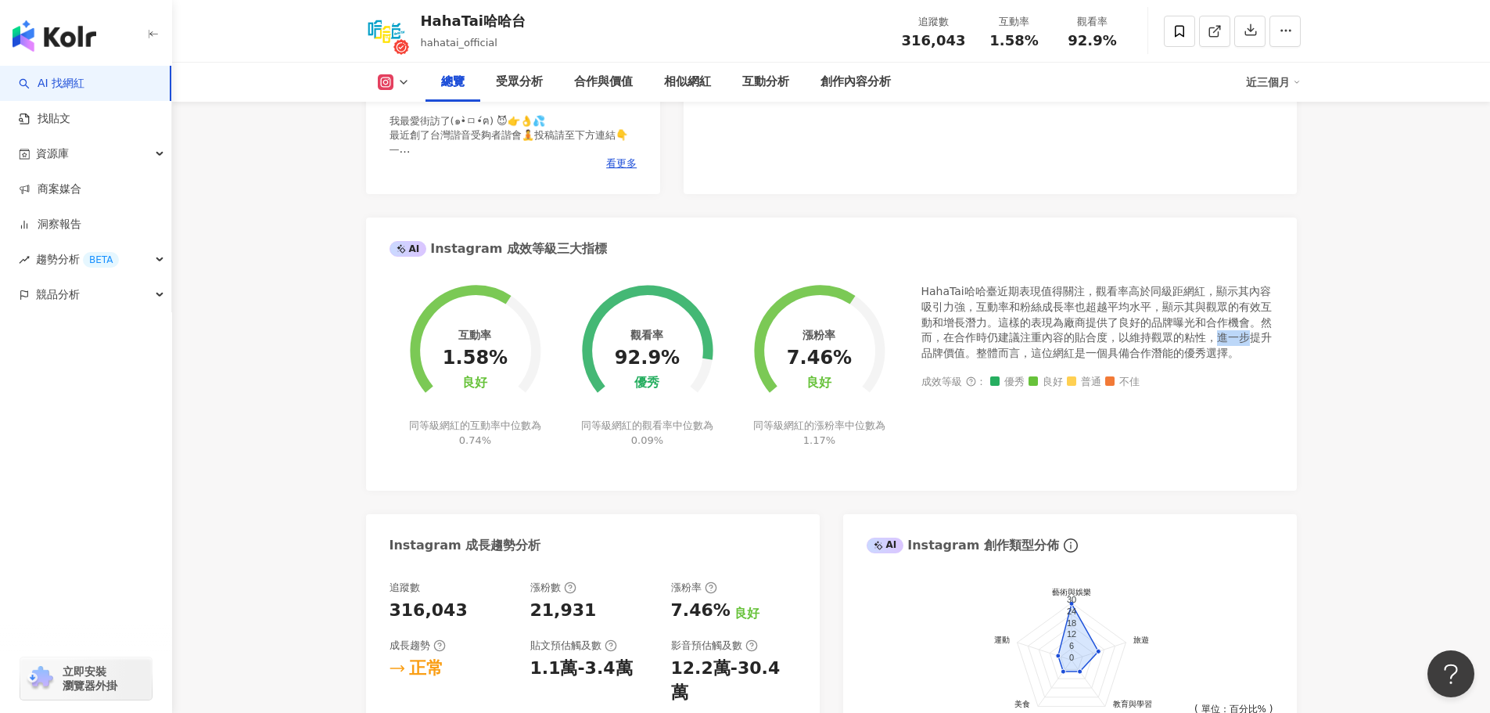
click at [1226, 336] on div "HahaTai哈哈臺近期表現值得關注，觀看率高於同級距網紅，顯示其內容吸引力強，互動率和粉絲成長率也超越平均水平，顯示其與觀眾的有效互動和增長潛力。這樣的表現…" at bounding box center [1098, 322] width 352 height 77
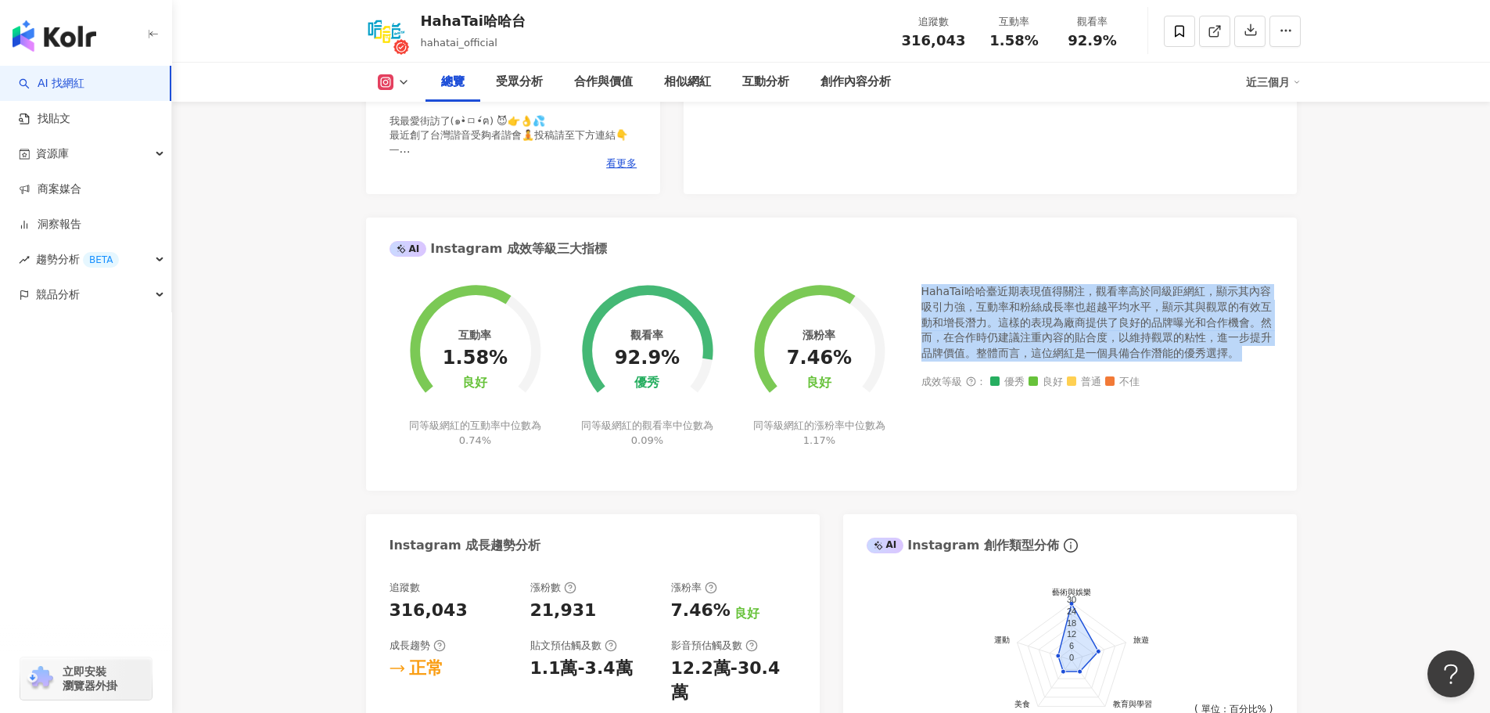
drag, startPoint x: 1226, startPoint y: 336, endPoint x: 1233, endPoint y: 359, distance: 24.5
click at [1233, 359] on div "HahaTai哈哈臺近期表現值得關注，觀看率高於同級距網紅，顯示其內容吸引力強，互動率和粉絲成長率也超越平均水平，顯示其與觀眾的有效互動和增長潛力。這樣的表現…" at bounding box center [1098, 322] width 352 height 77
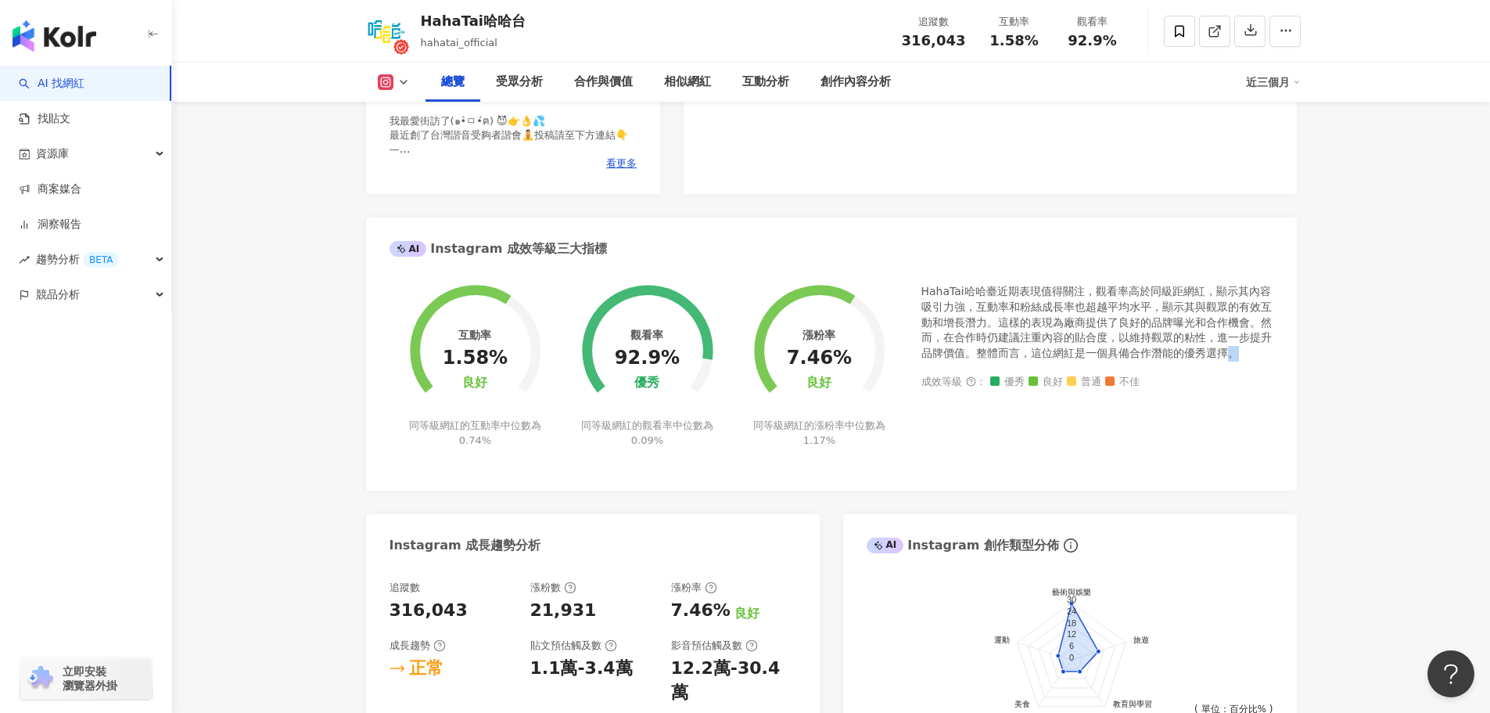
drag, startPoint x: 1233, startPoint y: 359, endPoint x: 1257, endPoint y: 311, distance: 54.2
click at [1235, 349] on div "HahaTai哈哈臺近期表現值得關注，觀看率高於同級距網紅，顯示其內容吸引力強，互動率和粉絲成長率也超越平均水平，顯示其與觀眾的有效互動和增長潛力。這樣的表現…" at bounding box center [1098, 322] width 352 height 77
click at [1257, 310] on div "HahaTai哈哈臺近期表現值得關注，觀看率高於同級距網紅，顯示其內容吸引力強，互動率和粉絲成長率也超越平均水平，顯示其與觀眾的有效互動和增長潛力。這樣的表現…" at bounding box center [1098, 322] width 352 height 77
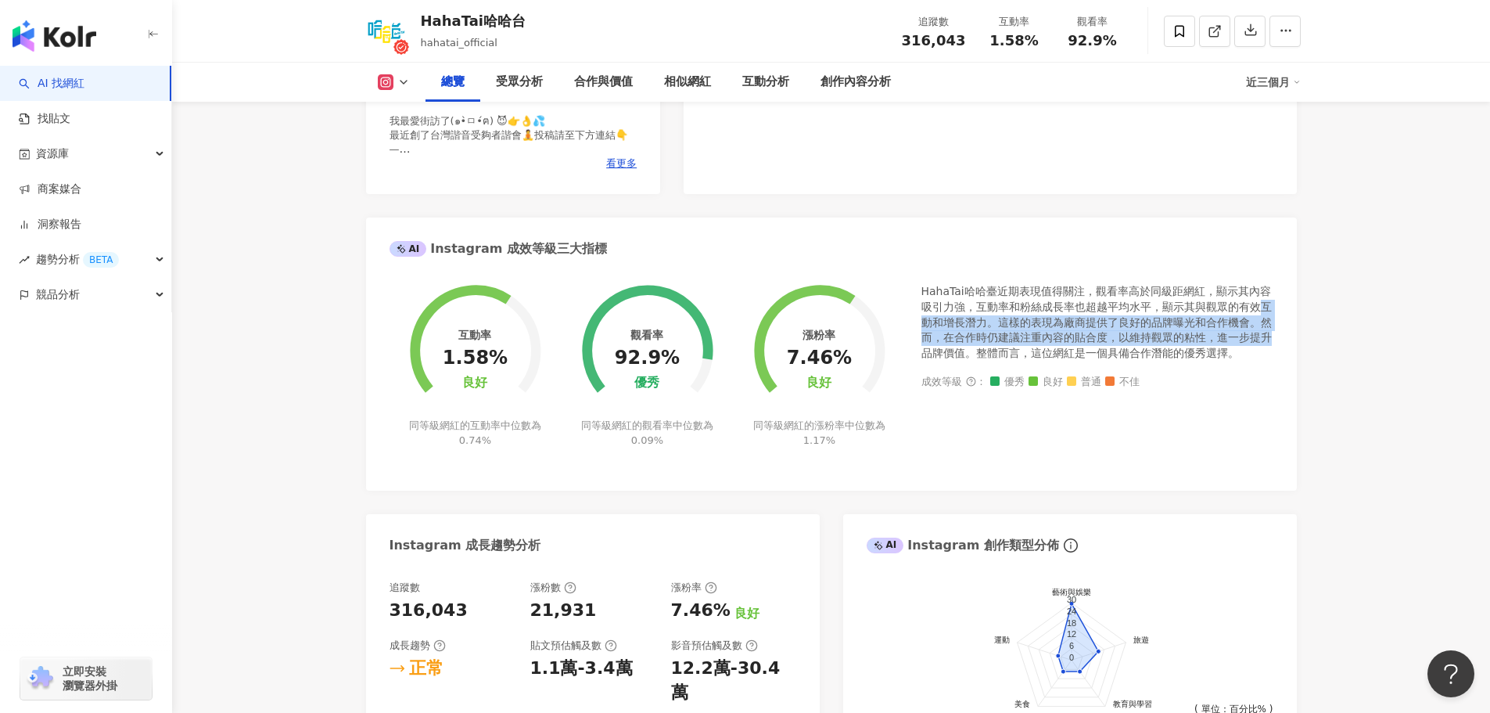
drag, startPoint x: 1257, startPoint y: 310, endPoint x: 1254, endPoint y: 354, distance: 44.7
click at [1254, 352] on div "HahaTai哈哈臺近期表現值得關注，觀看率高於同級距網紅，顯示其內容吸引力強，互動率和粉絲成長率也超越平均水平，顯示其與觀眾的有效互動和增長潛力。這樣的表現…" at bounding box center [1098, 322] width 352 height 77
click at [1254, 354] on div "HahaTai哈哈臺近期表現值得關注，觀看率高於同級距網紅，顯示其內容吸引力強，互動率和粉絲成長率也超越平均水平，顯示其與觀眾的有效互動和增長潛力。這樣的表現…" at bounding box center [1098, 322] width 352 height 77
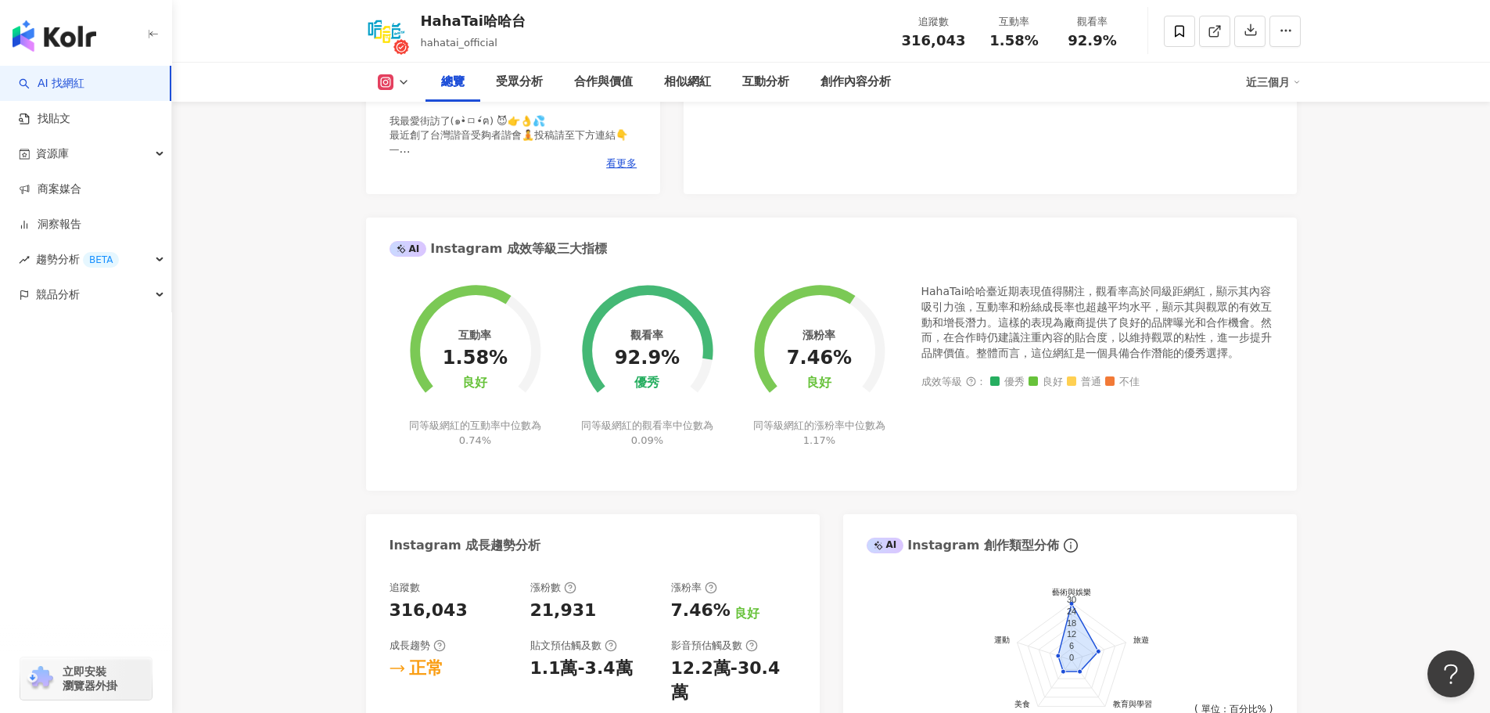
click at [1254, 354] on div "HahaTai哈哈臺近期表現值得關注，觀看率高於同級距網紅，顯示其內容吸引力強，互動率和粉絲成長率也超越平均水平，顯示其與觀眾的有效互動和增長潛力。這樣的表現…" at bounding box center [1098, 322] width 352 height 77
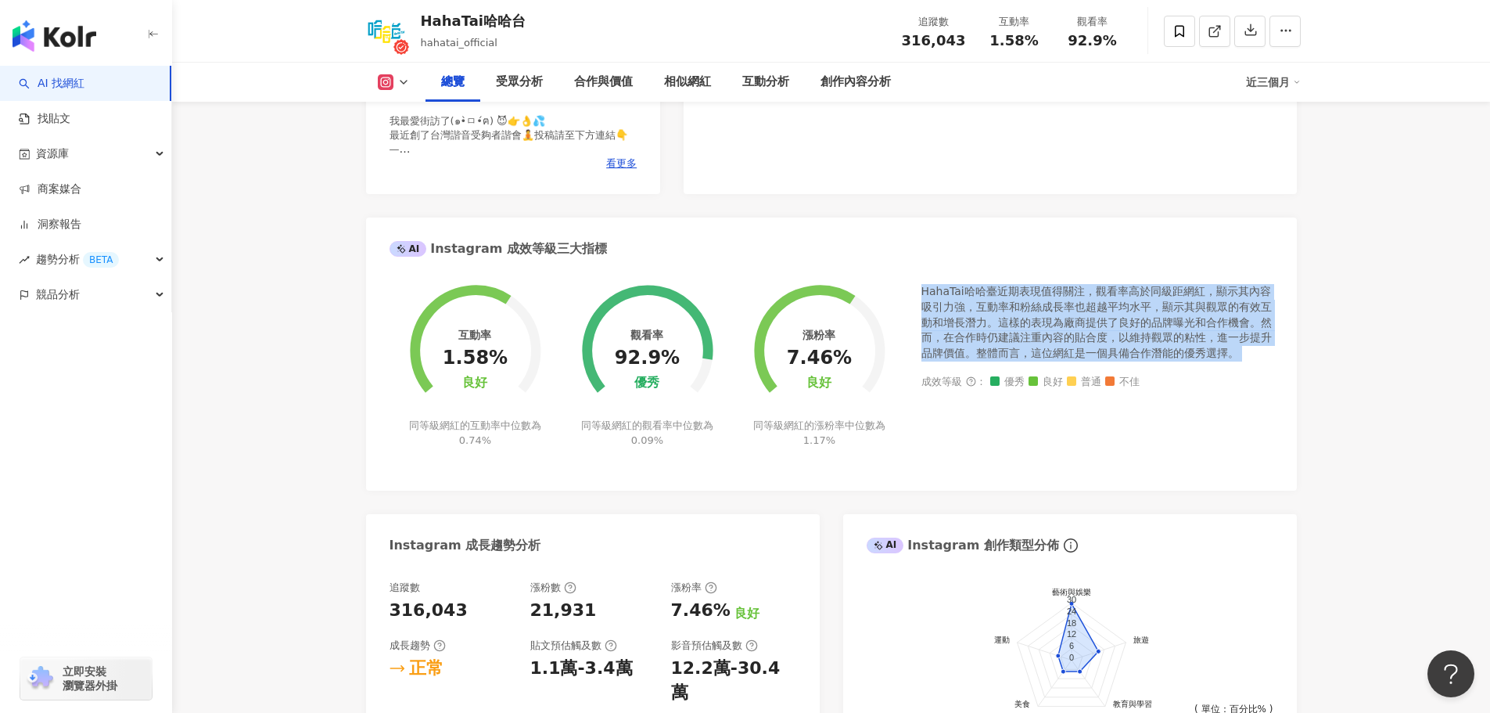
click at [1254, 354] on div "HahaTai哈哈臺近期表現值得關注，觀看率高於同級距網紅，顯示其內容吸引力強，互動率和粉絲成長率也超越平均水平，顯示其與觀眾的有效互動和增長潛力。這樣的表現…" at bounding box center [1098, 322] width 352 height 77
click at [1251, 358] on div "HahaTai哈哈臺近期表現值得關注，觀看率高於同級距網紅，顯示其內容吸引力強，互動率和粉絲成長率也超越平均水平，顯示其與觀眾的有效互動和增長潛力。這樣的表現…" at bounding box center [1098, 322] width 352 height 77
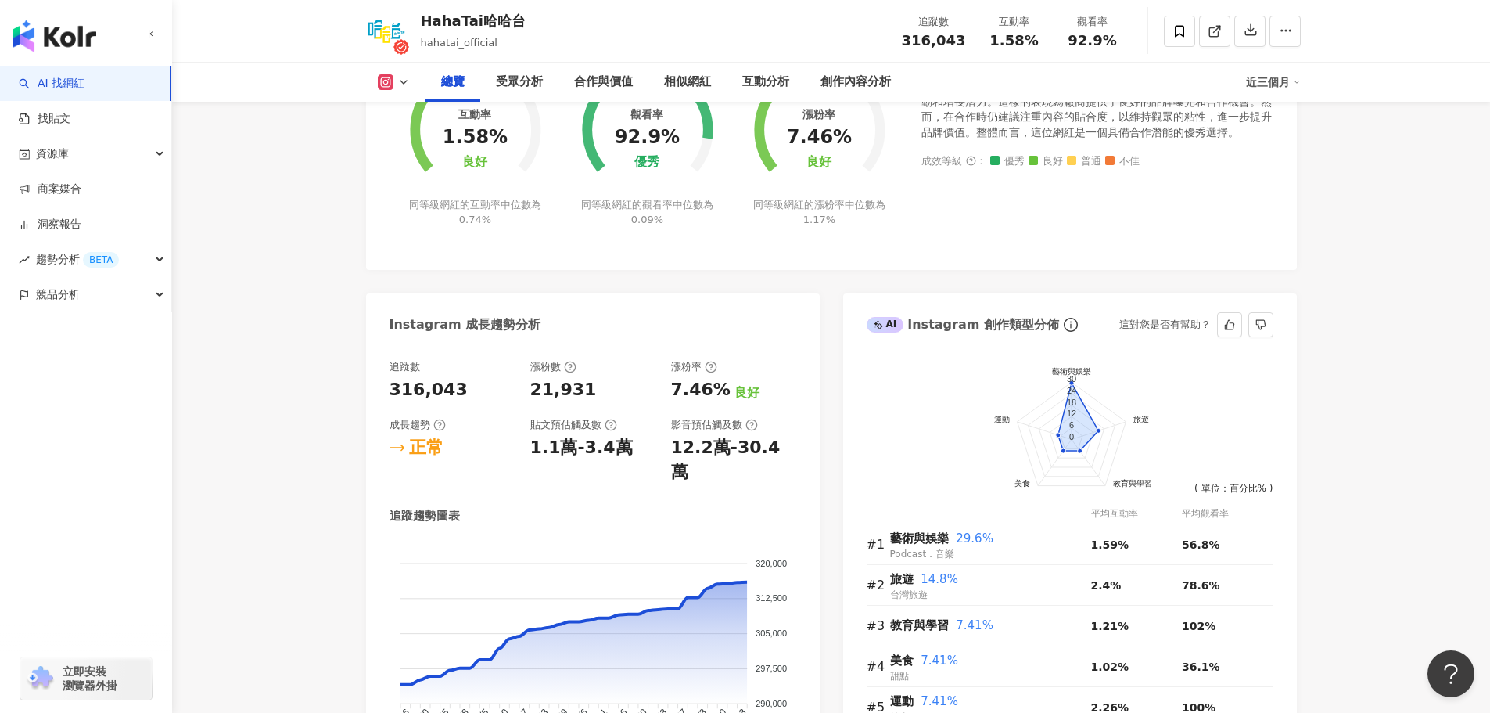
scroll to position [782, 0]
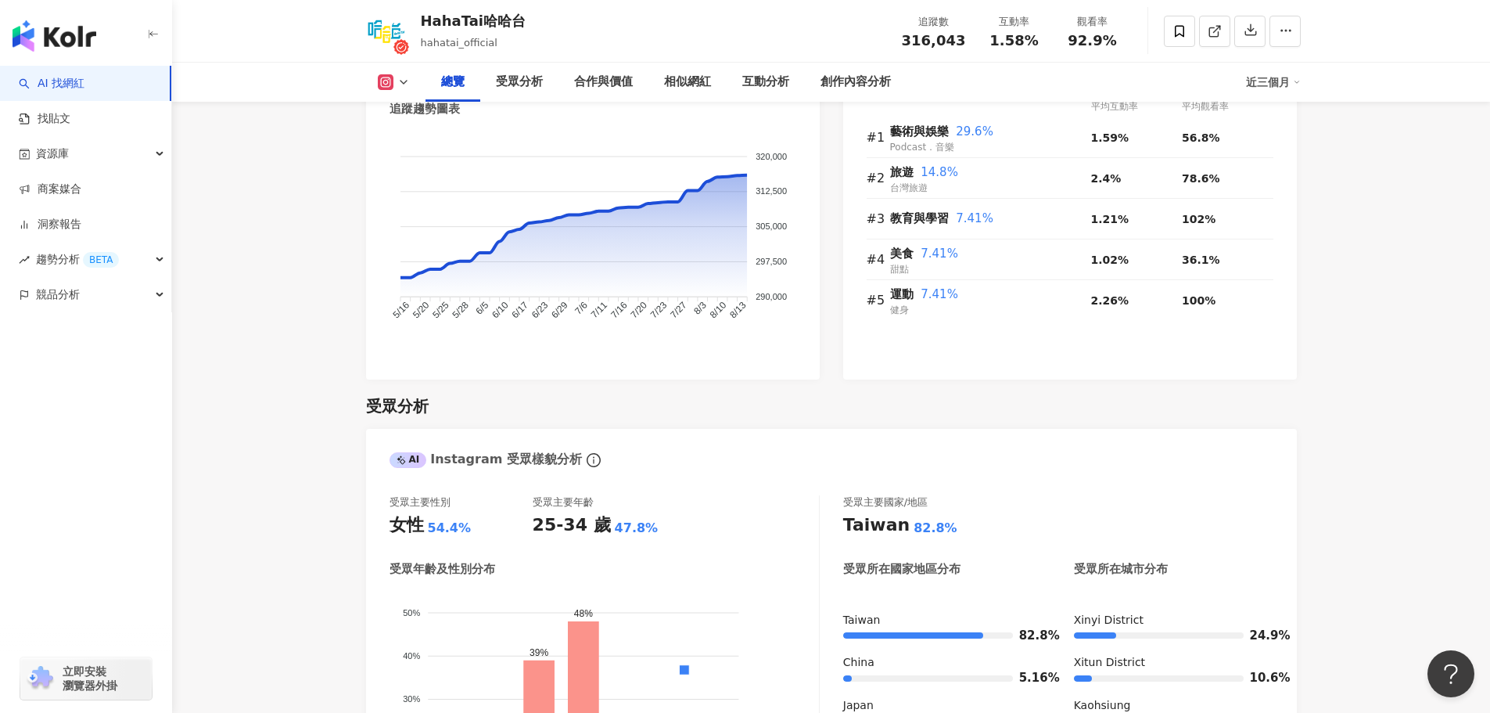
scroll to position [1252, 0]
